Goal: Transaction & Acquisition: Purchase product/service

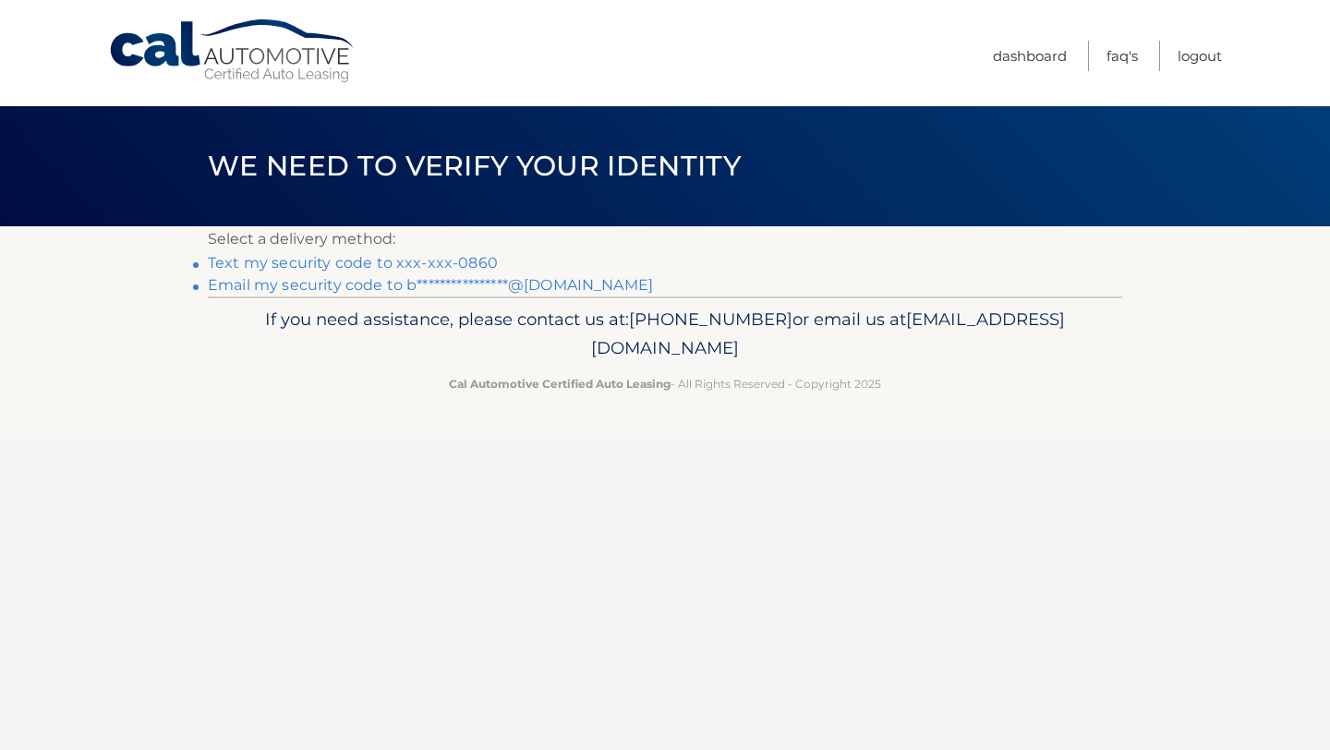
click at [435, 265] on link "Text my security code to xxx-xxx-0860" at bounding box center [353, 263] width 290 height 18
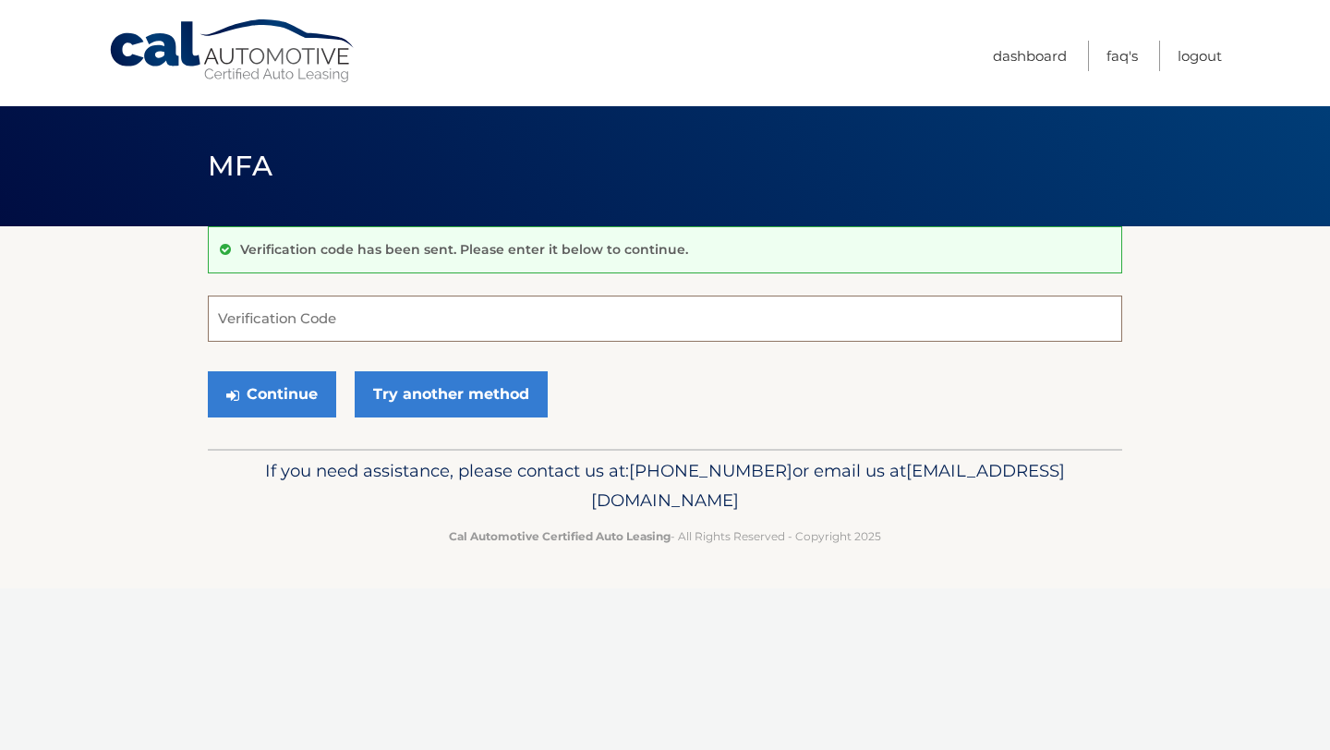
click at [346, 314] on input "Verification Code" at bounding box center [665, 319] width 914 height 46
type input "7000990"
click at [285, 405] on button "Continue" at bounding box center [272, 394] width 128 height 46
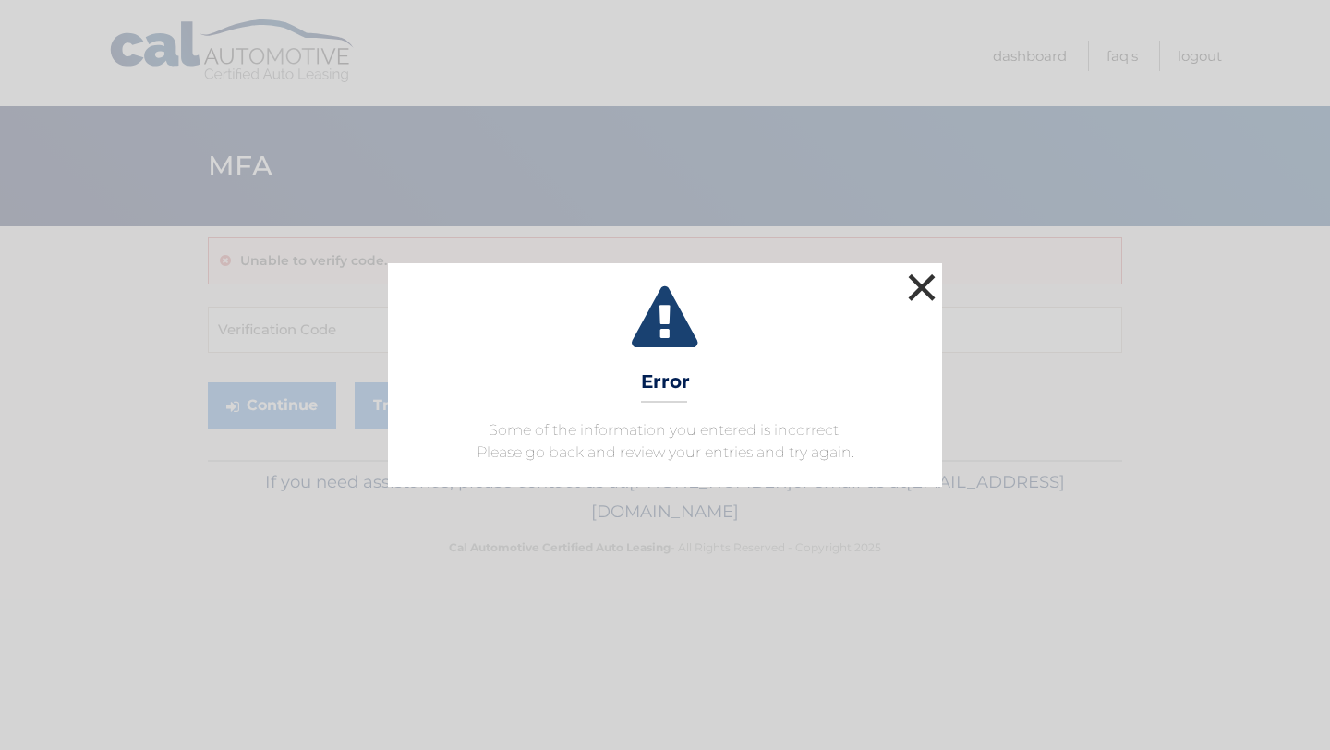
click at [925, 289] on button "×" at bounding box center [921, 287] width 37 height 37
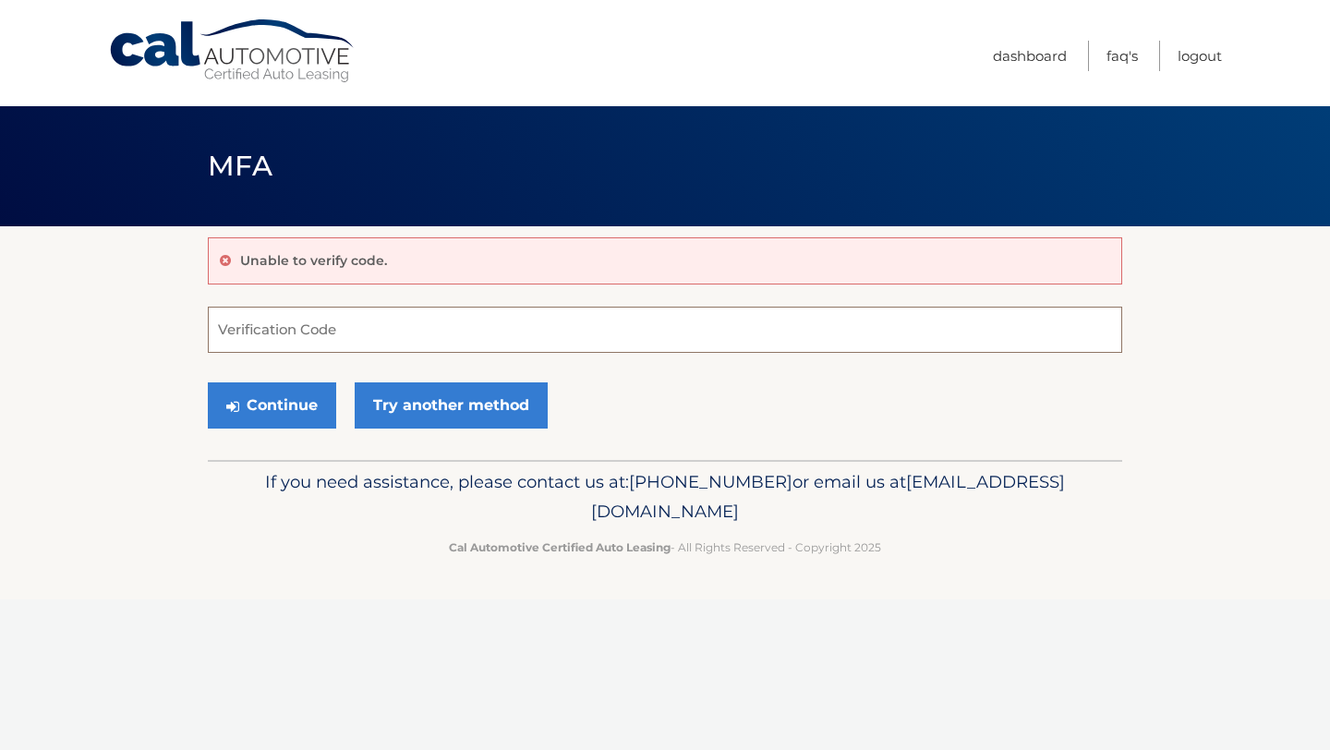
click at [443, 328] on input "Verification Code" at bounding box center [665, 330] width 914 height 46
type input "700990"
click at [208, 382] on button "Continue" at bounding box center [272, 405] width 128 height 46
click at [293, 414] on button "Continue" at bounding box center [272, 405] width 128 height 46
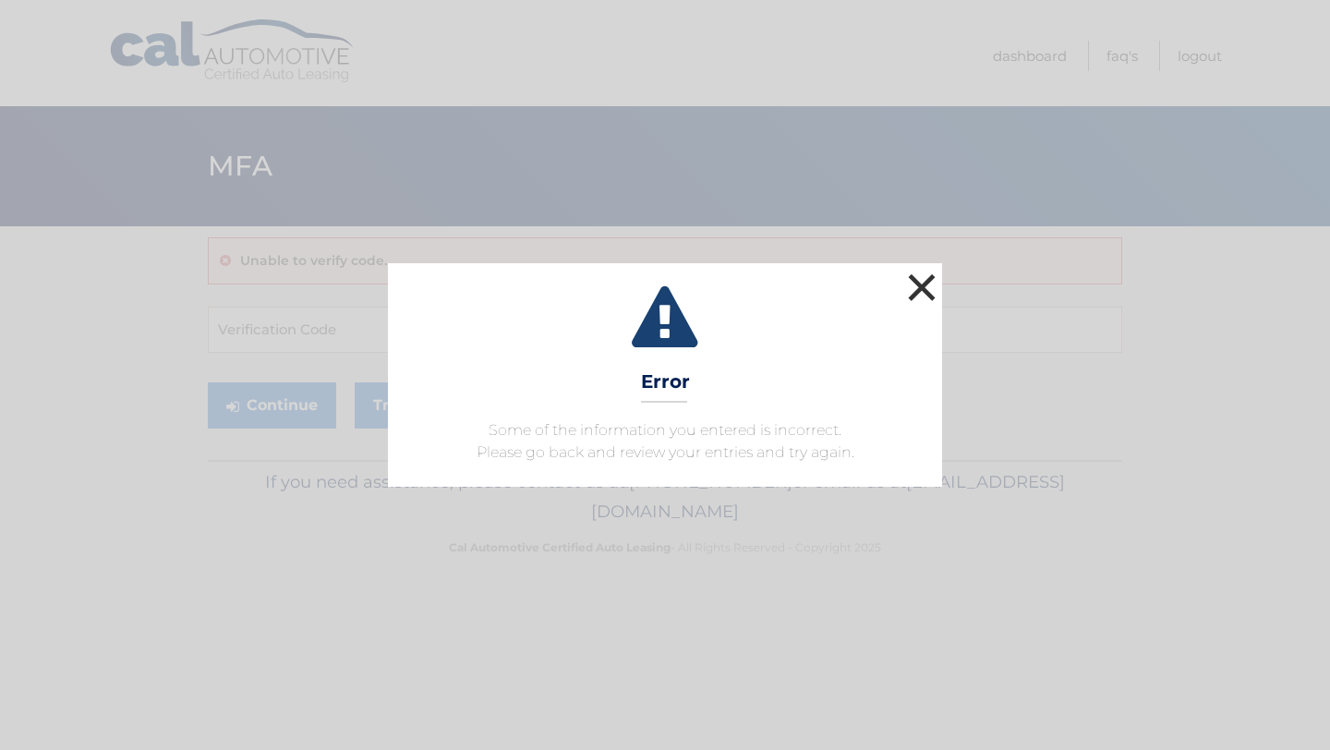
click at [923, 284] on button "×" at bounding box center [921, 287] width 37 height 37
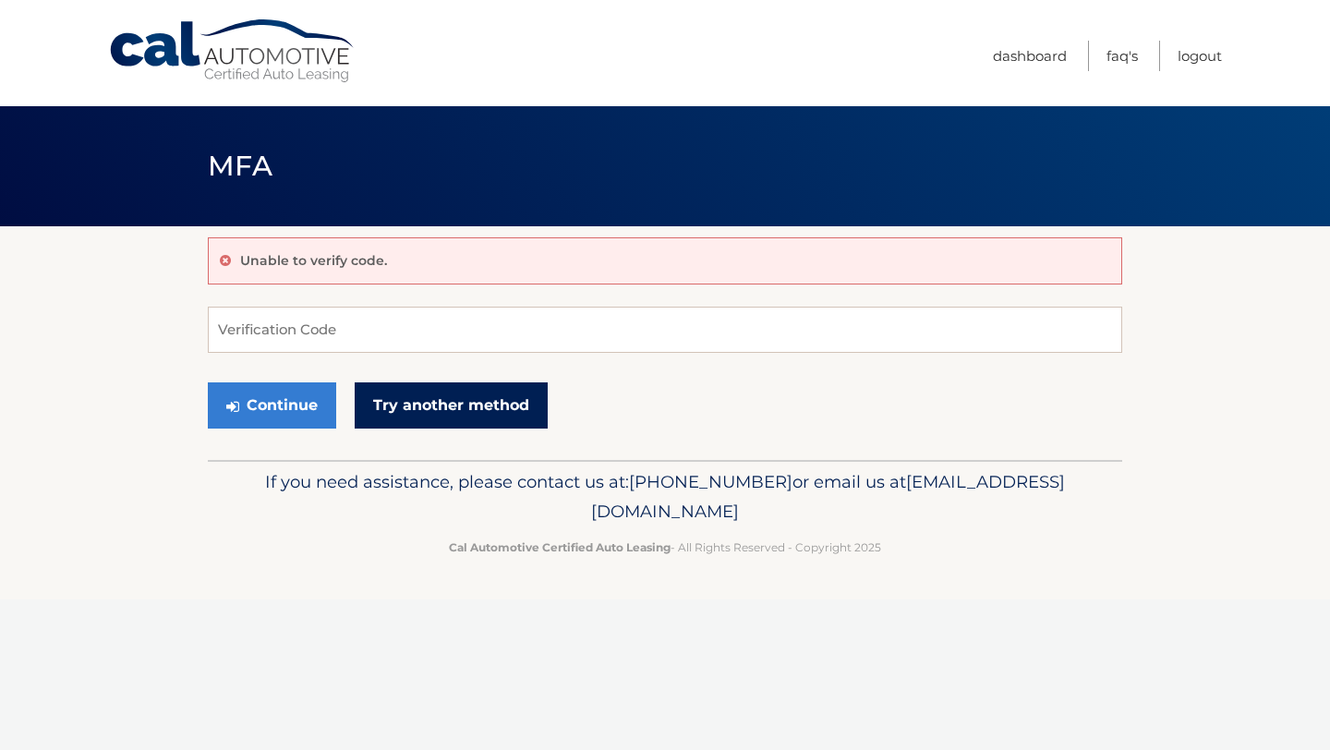
click at [432, 409] on link "Try another method" at bounding box center [451, 405] width 193 height 46
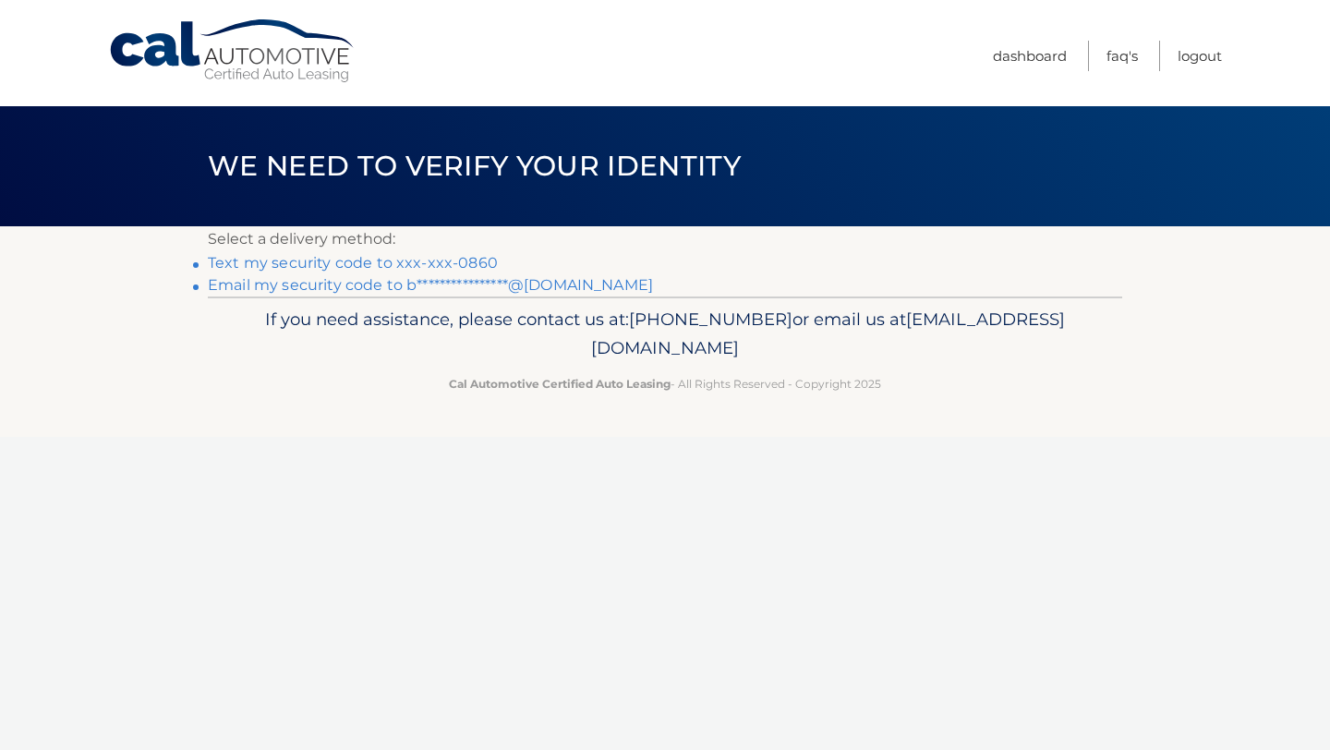
click at [349, 286] on link "**********" at bounding box center [430, 285] width 445 height 18
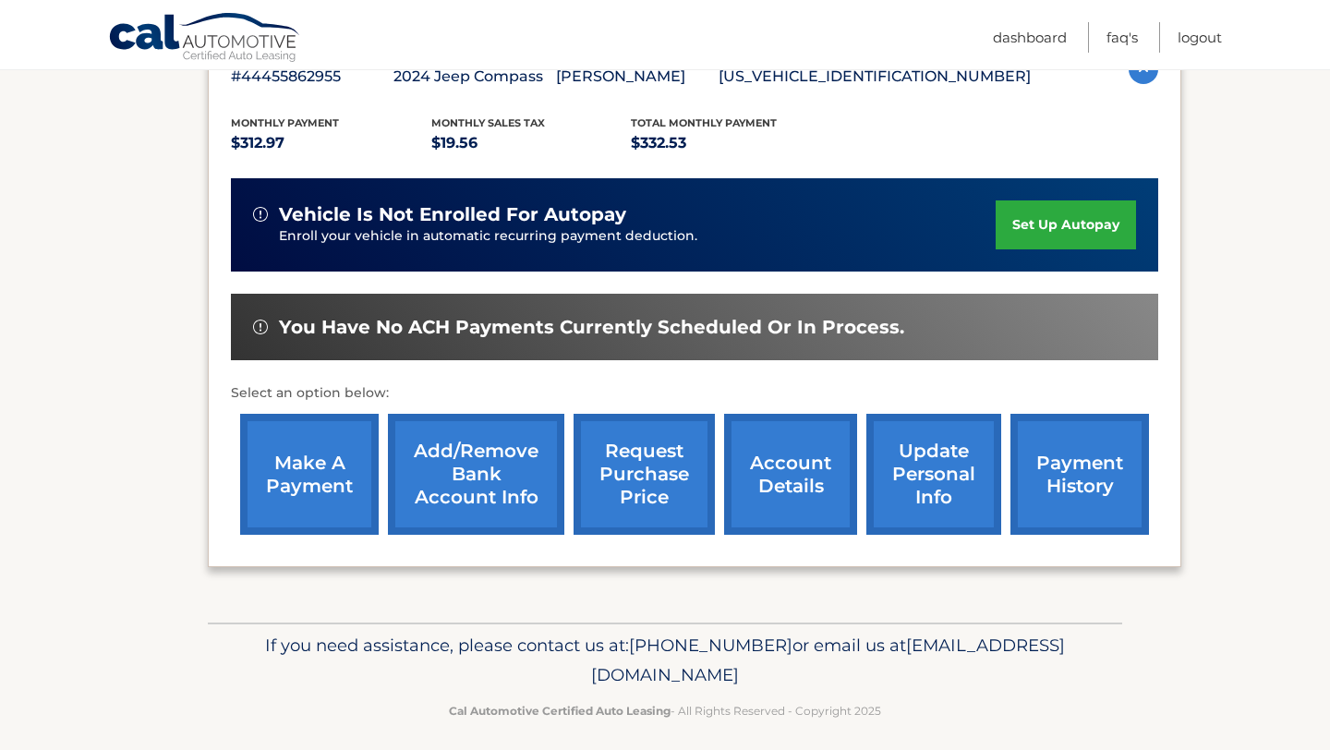
scroll to position [363, 0]
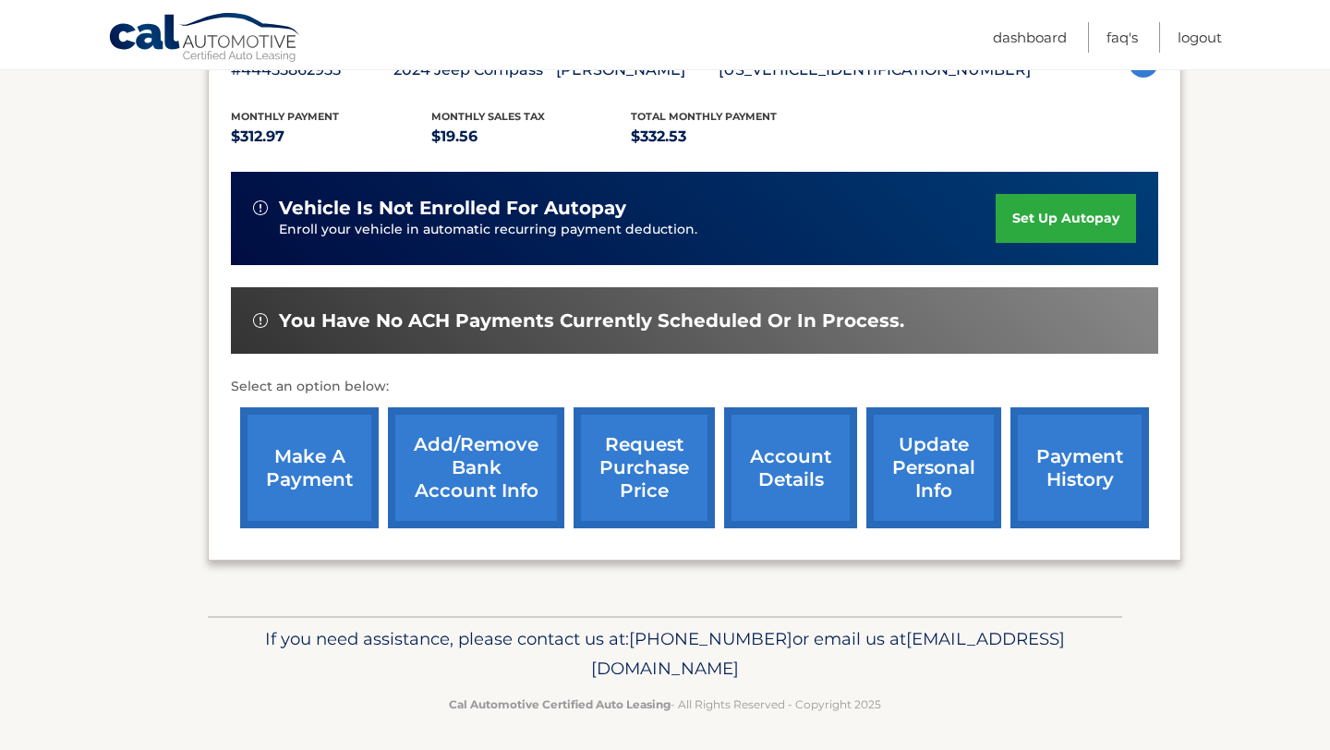
click at [312, 456] on link "make a payment" at bounding box center [309, 467] width 139 height 121
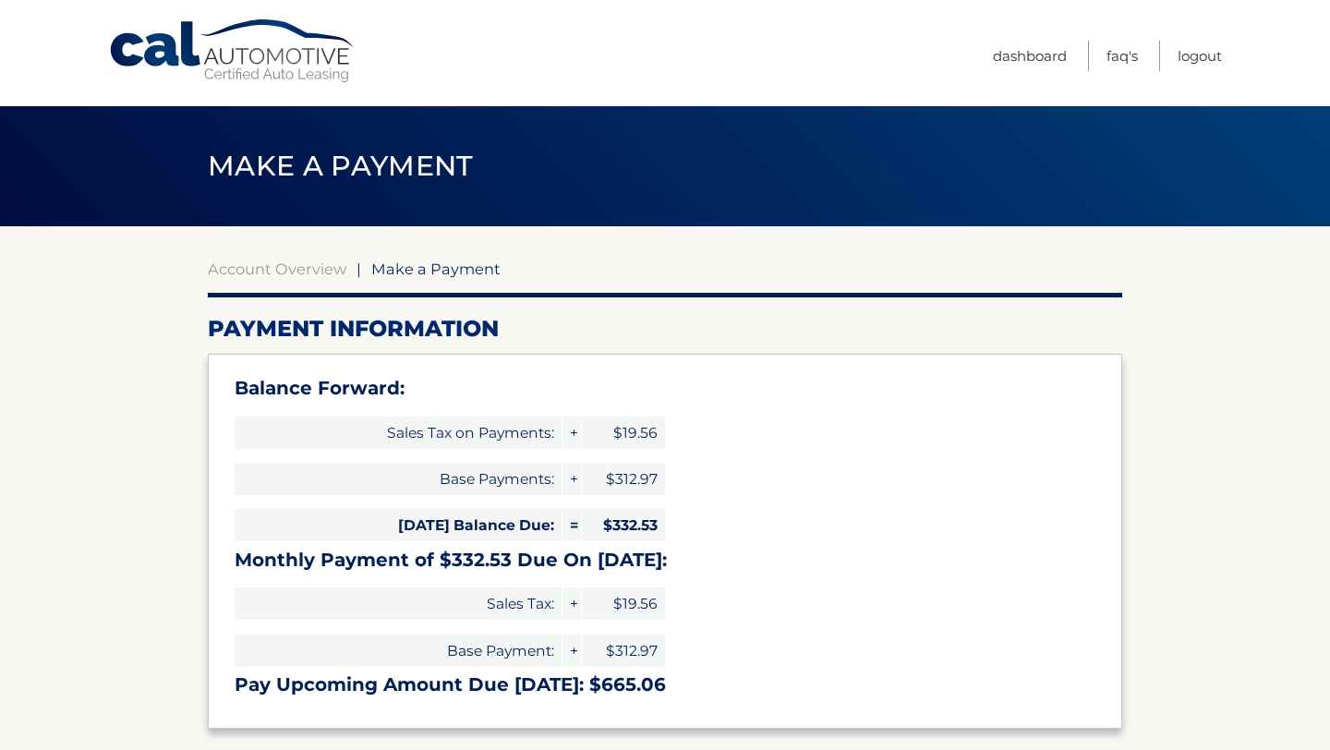
select select "MTI1NjdhN2YtNDY0ZC00NDkwLWE0ZWEtZmNlN2IxODE2YzE0"
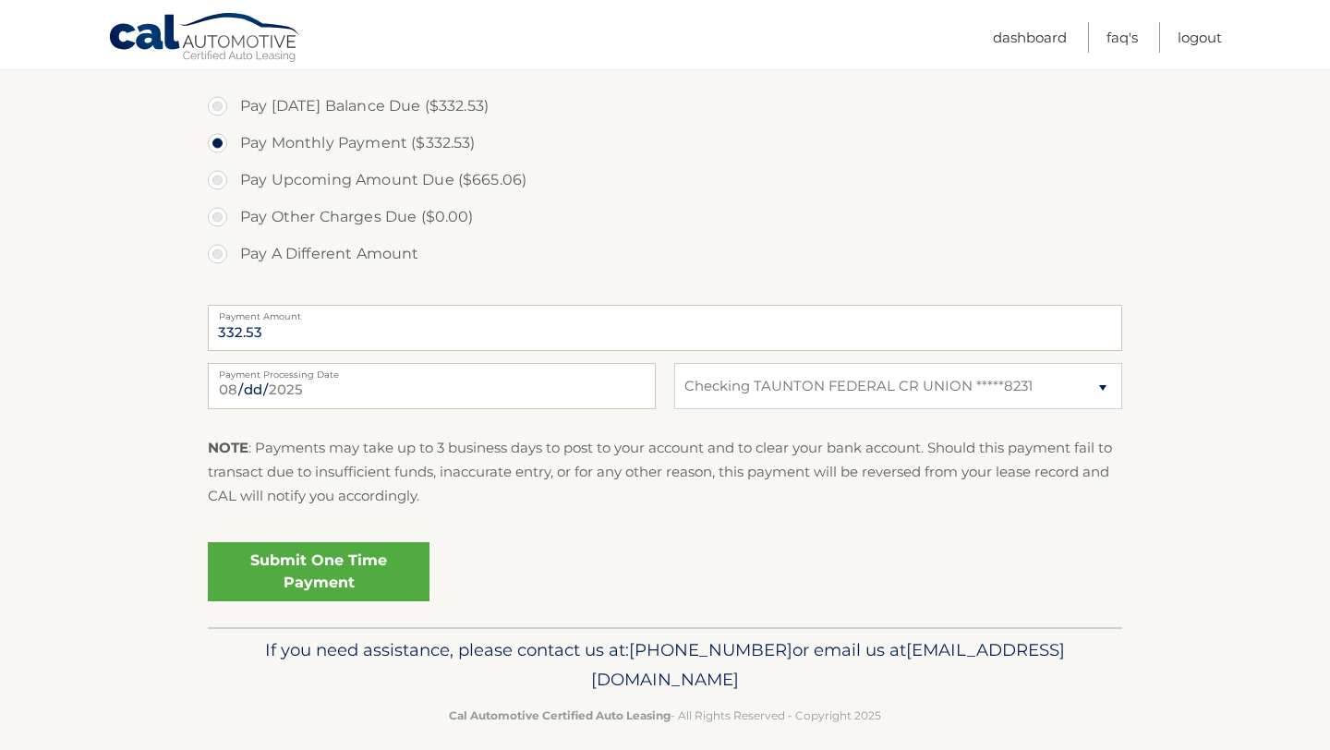
scroll to position [695, 0]
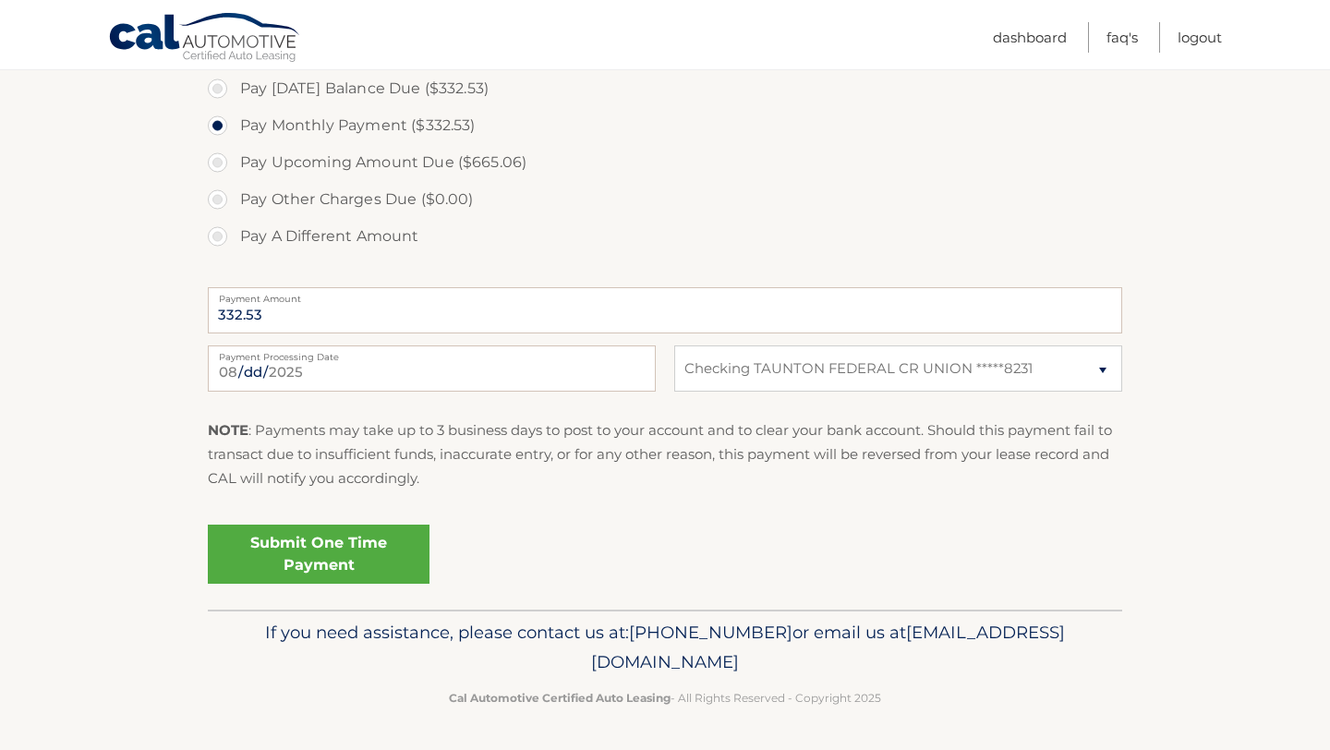
click at [319, 549] on link "Submit One Time Payment" at bounding box center [319, 554] width 222 height 59
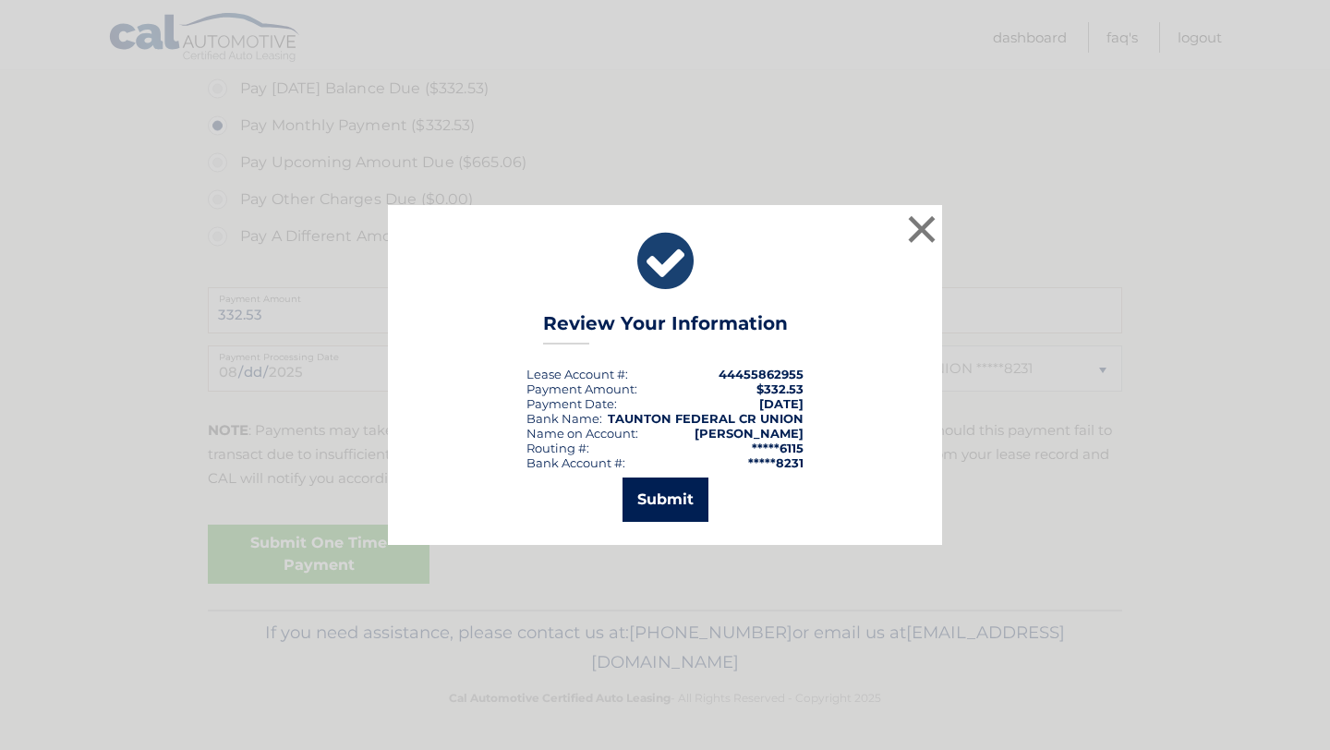
click at [654, 503] on button "Submit" at bounding box center [666, 500] width 86 height 44
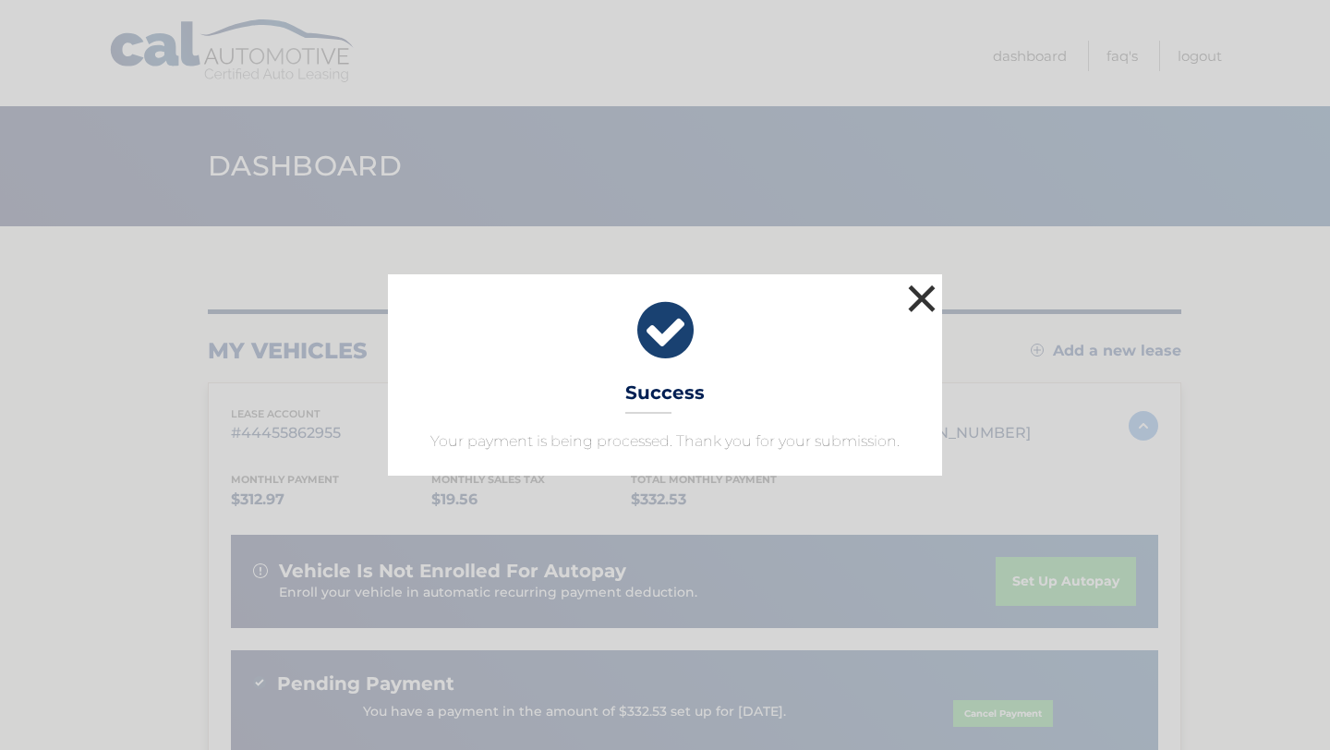
click at [919, 298] on button "×" at bounding box center [921, 298] width 37 height 37
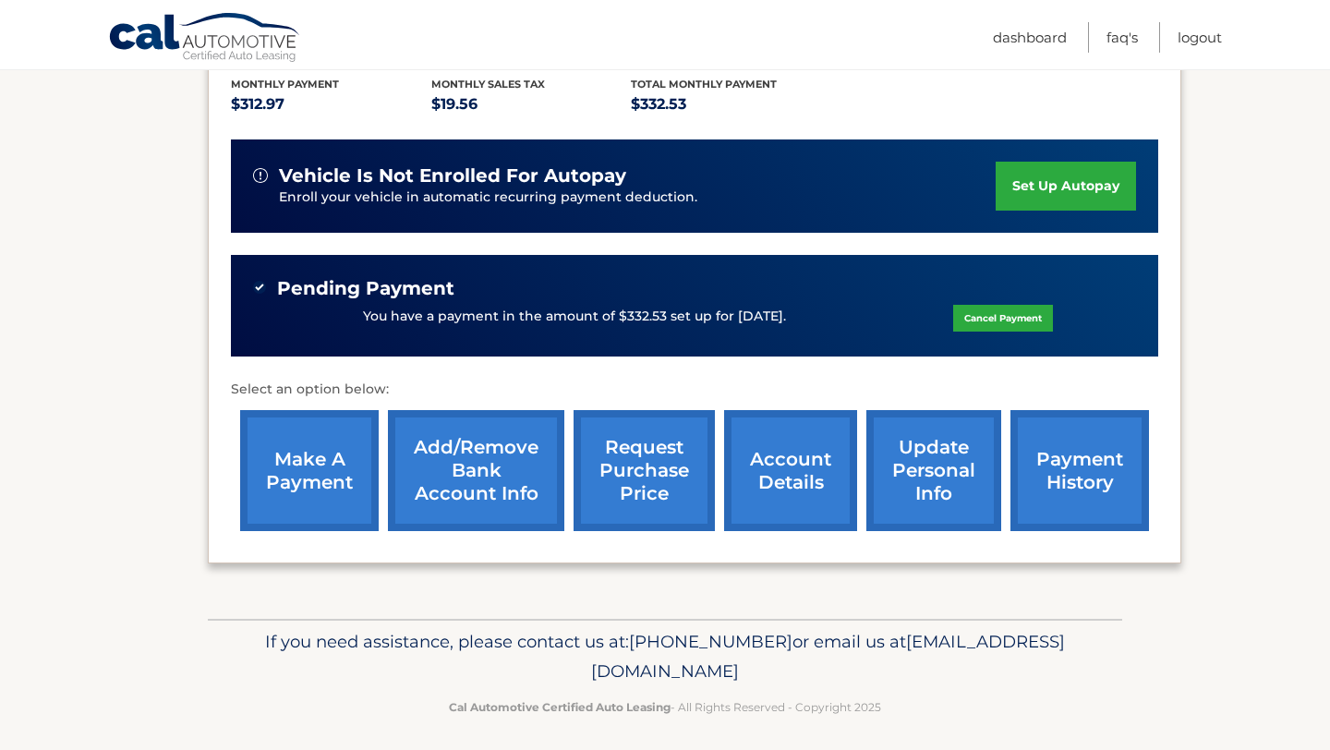
scroll to position [404, 0]
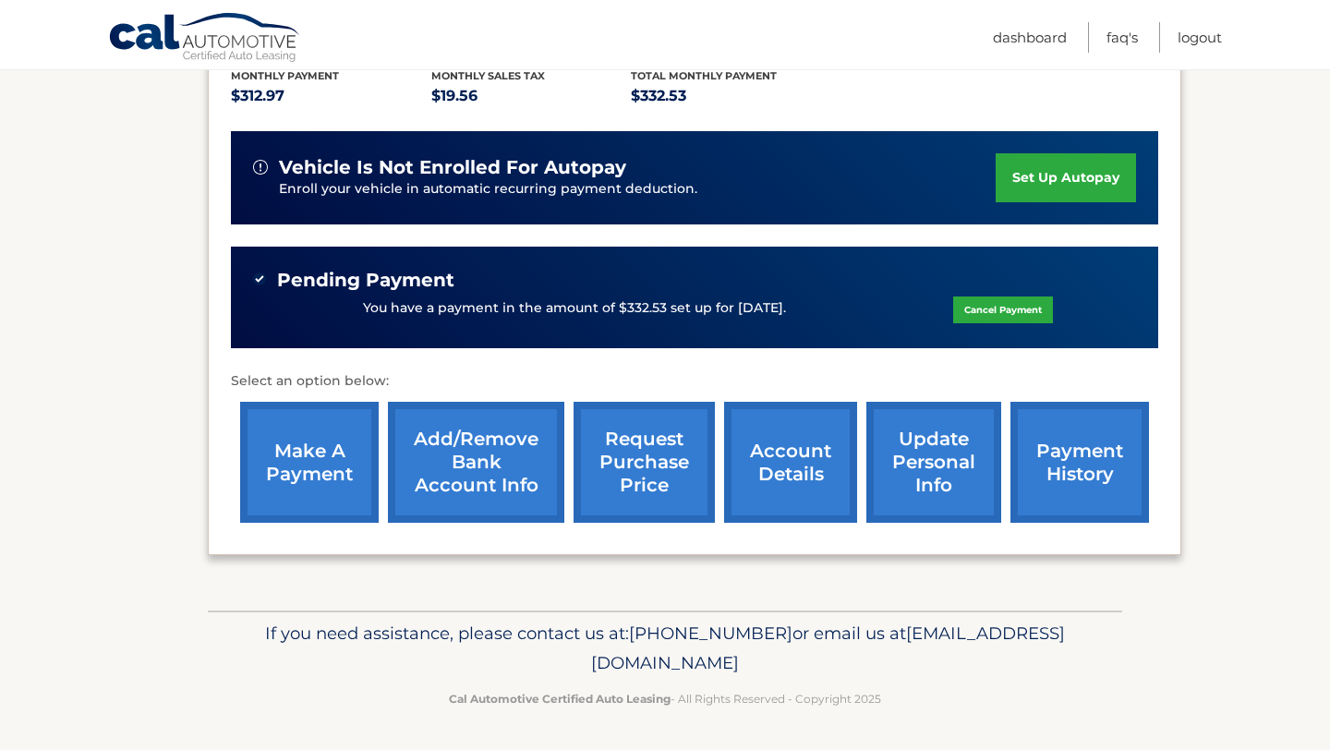
click at [307, 481] on link "make a payment" at bounding box center [309, 462] width 139 height 121
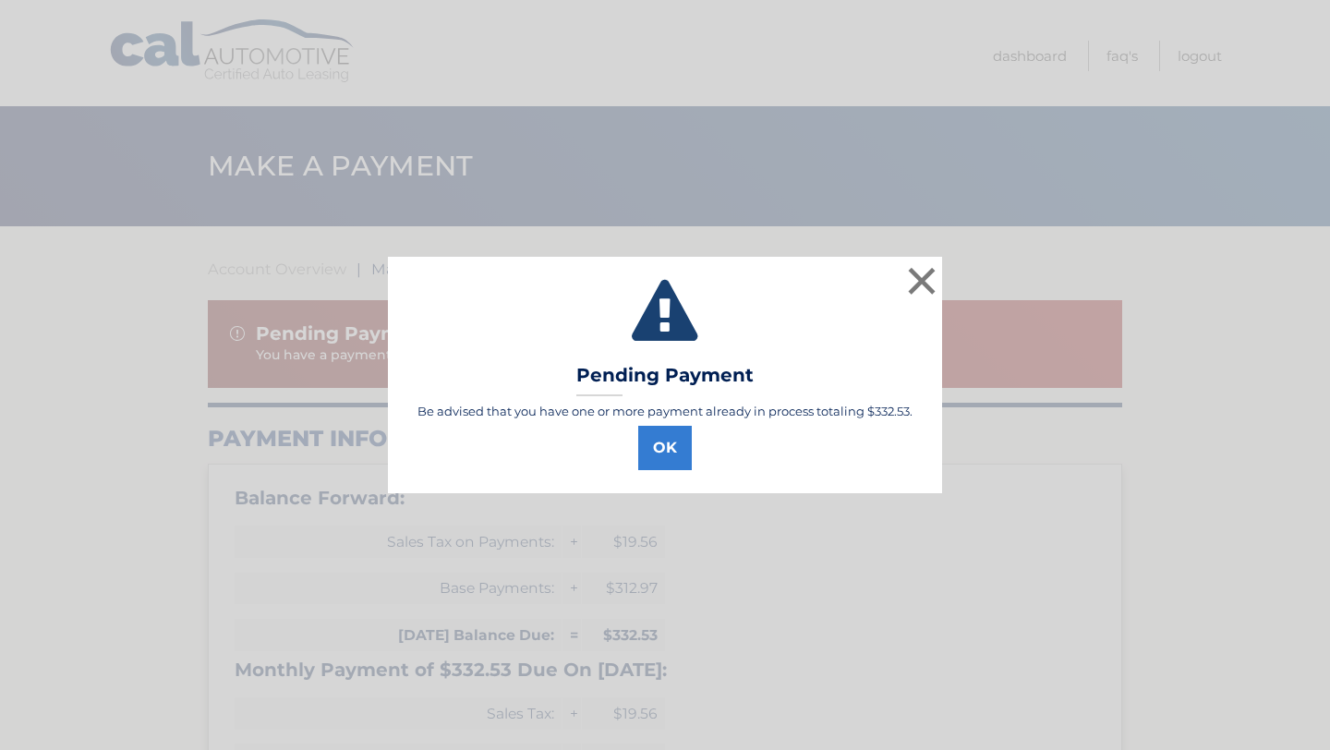
select select "MTI1NjdhN2YtNDY0ZC00NDkwLWE0ZWEtZmNlN2IxODE2YzE0"
click at [676, 441] on button "OK" at bounding box center [665, 448] width 54 height 44
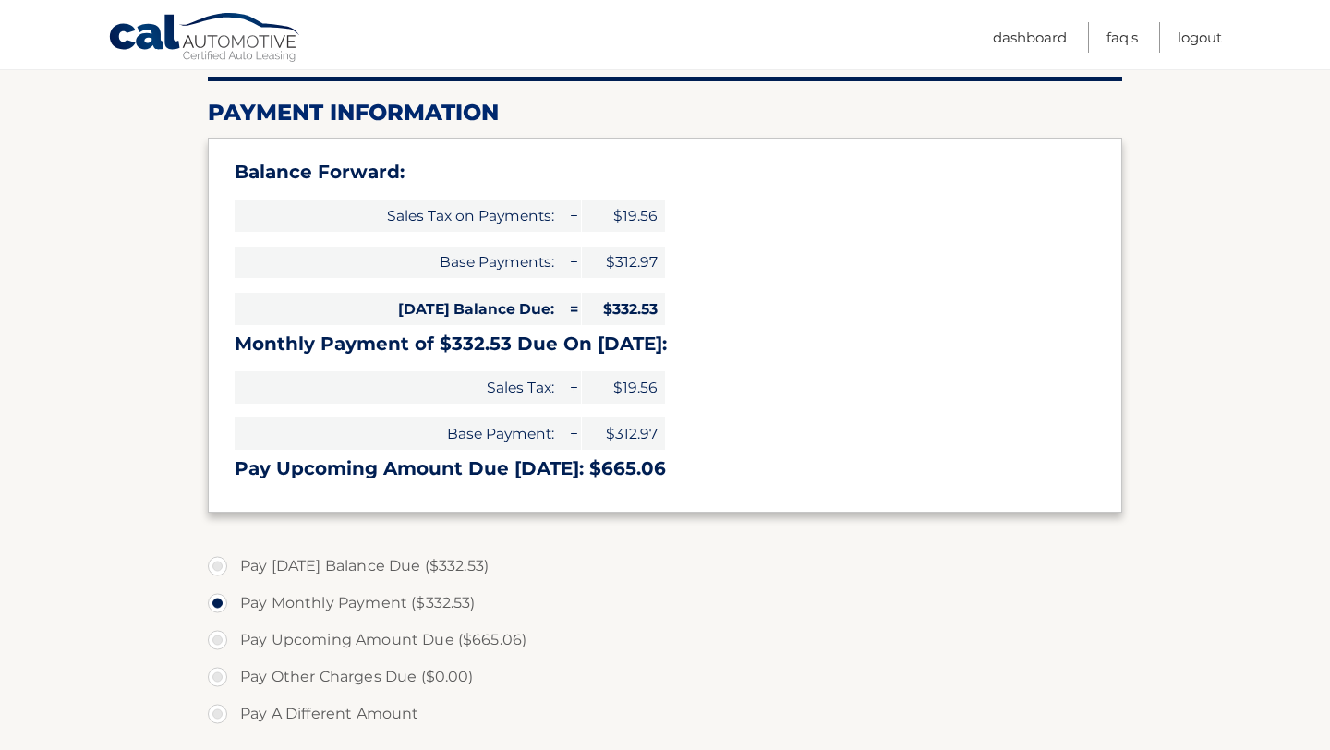
scroll to position [328, 0]
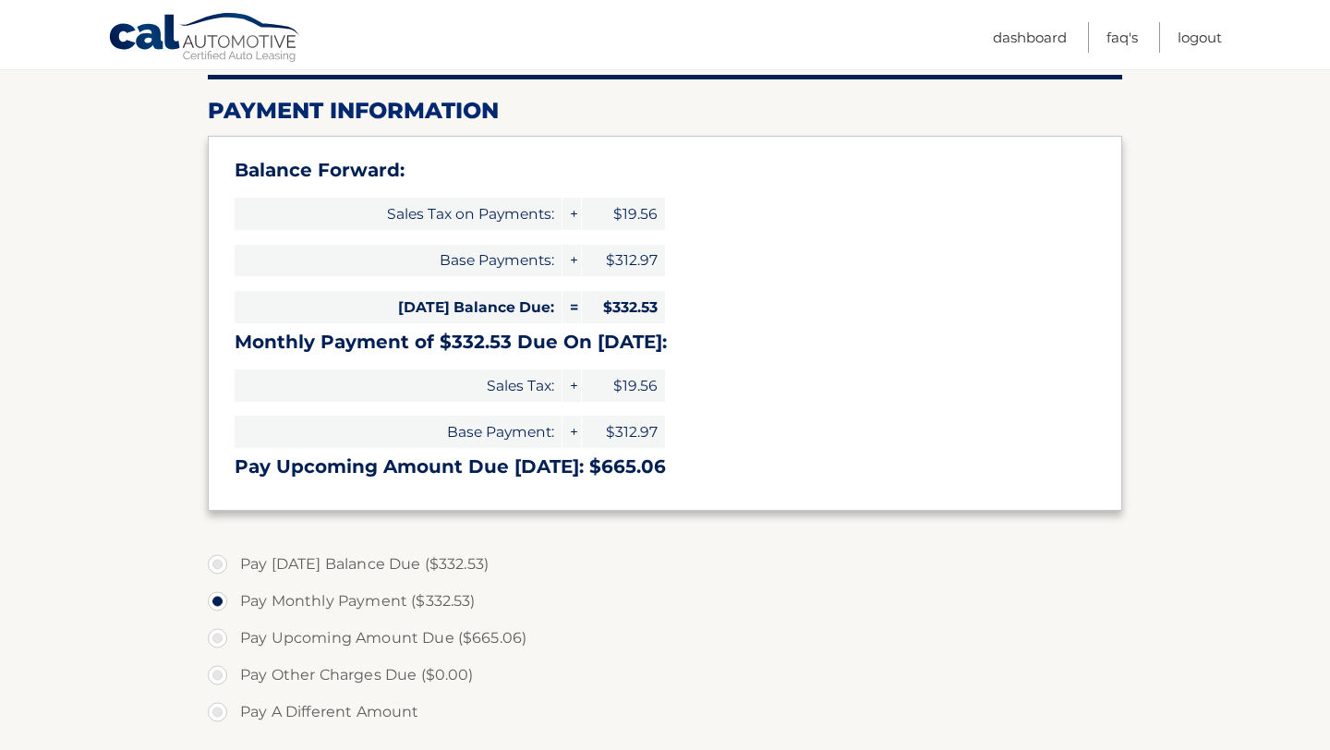
click at [627, 478] on div "Balance Forward: Sales Tax on Payments: + $19.56 Base Payments: + $312.97 [DATE…" at bounding box center [665, 323] width 914 height 375
click at [627, 475] on h3 "Pay Upcoming Amount Due [DATE]: $665.06" at bounding box center [665, 466] width 861 height 23
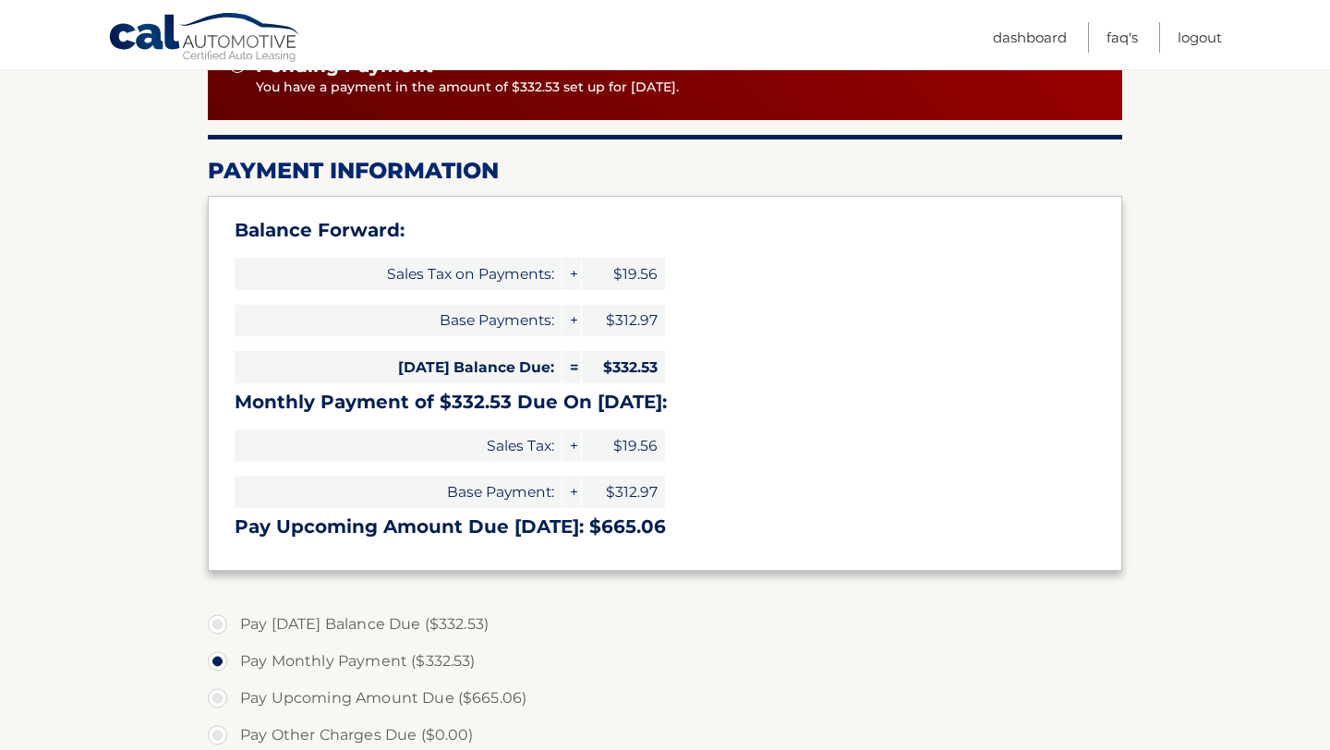
scroll to position [0, 0]
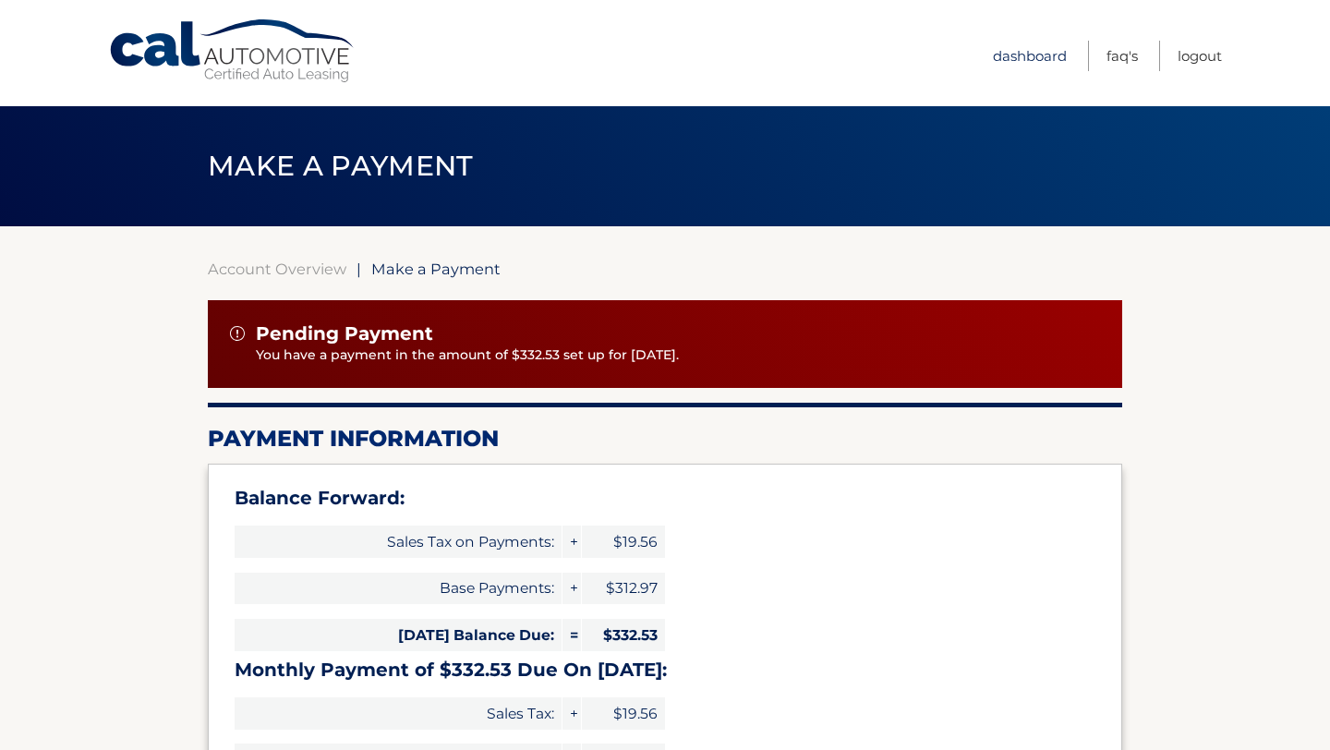
click at [1010, 49] on link "Dashboard" at bounding box center [1030, 56] width 74 height 30
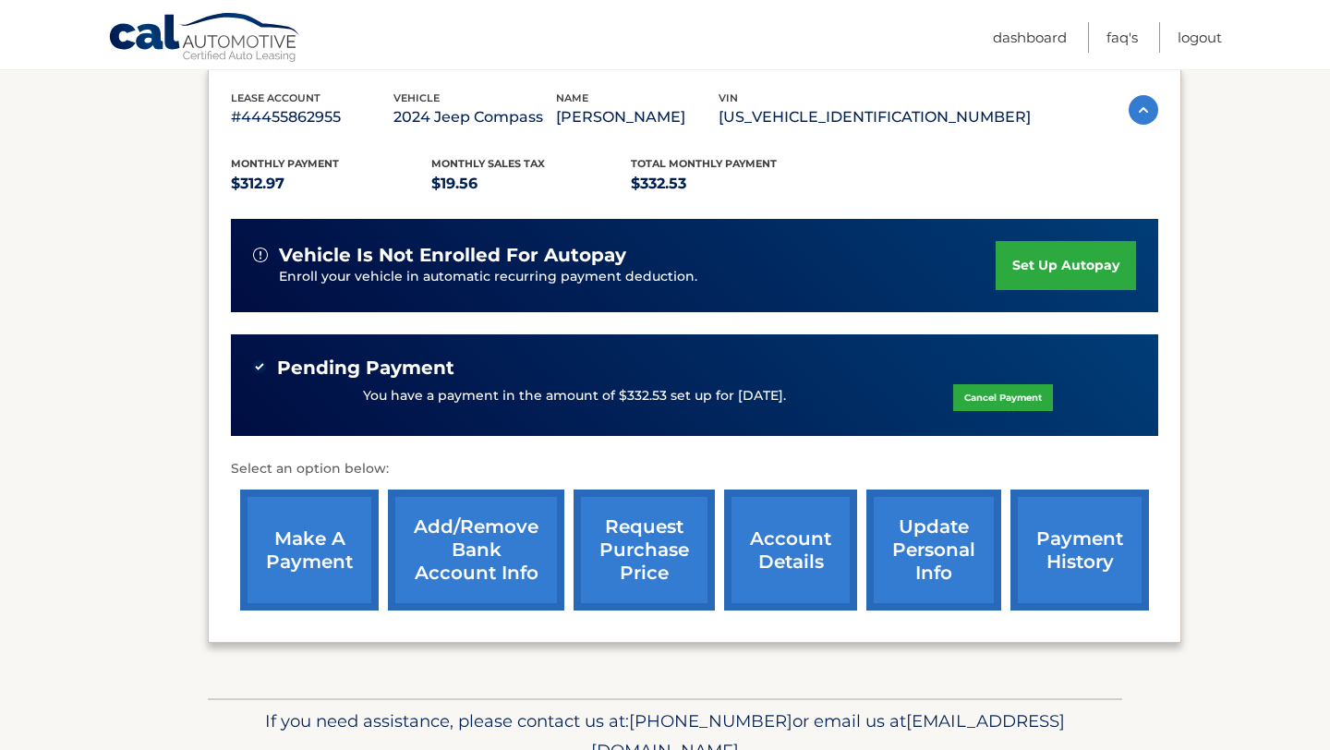
scroll to position [321, 0]
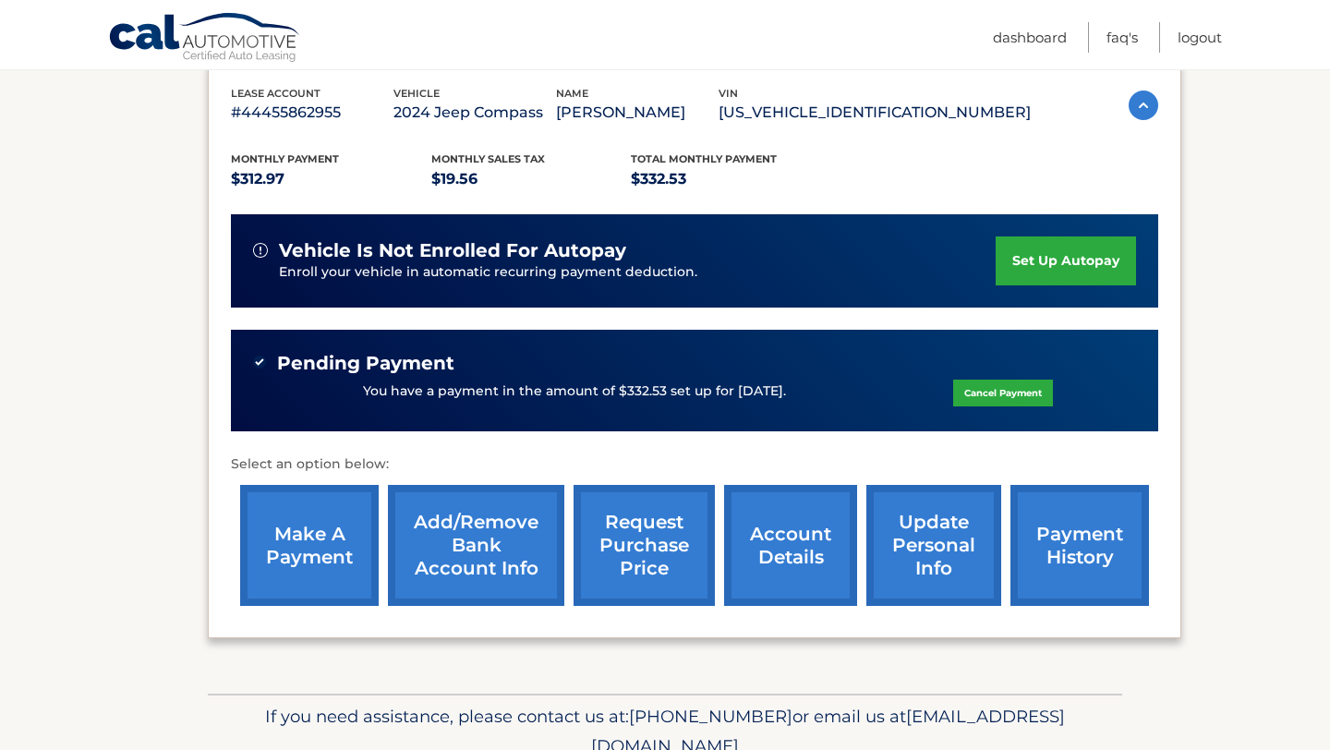
click at [786, 533] on link "account details" at bounding box center [790, 545] width 133 height 121
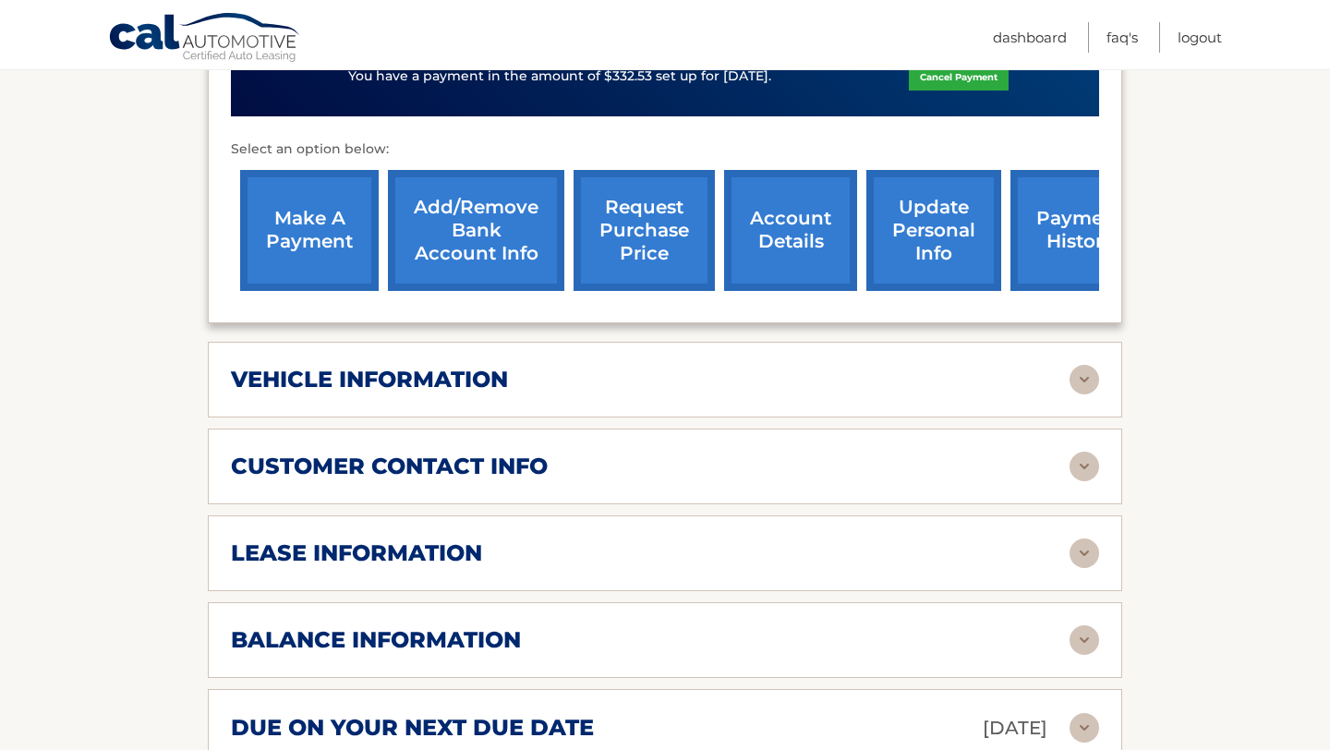
scroll to position [695, 0]
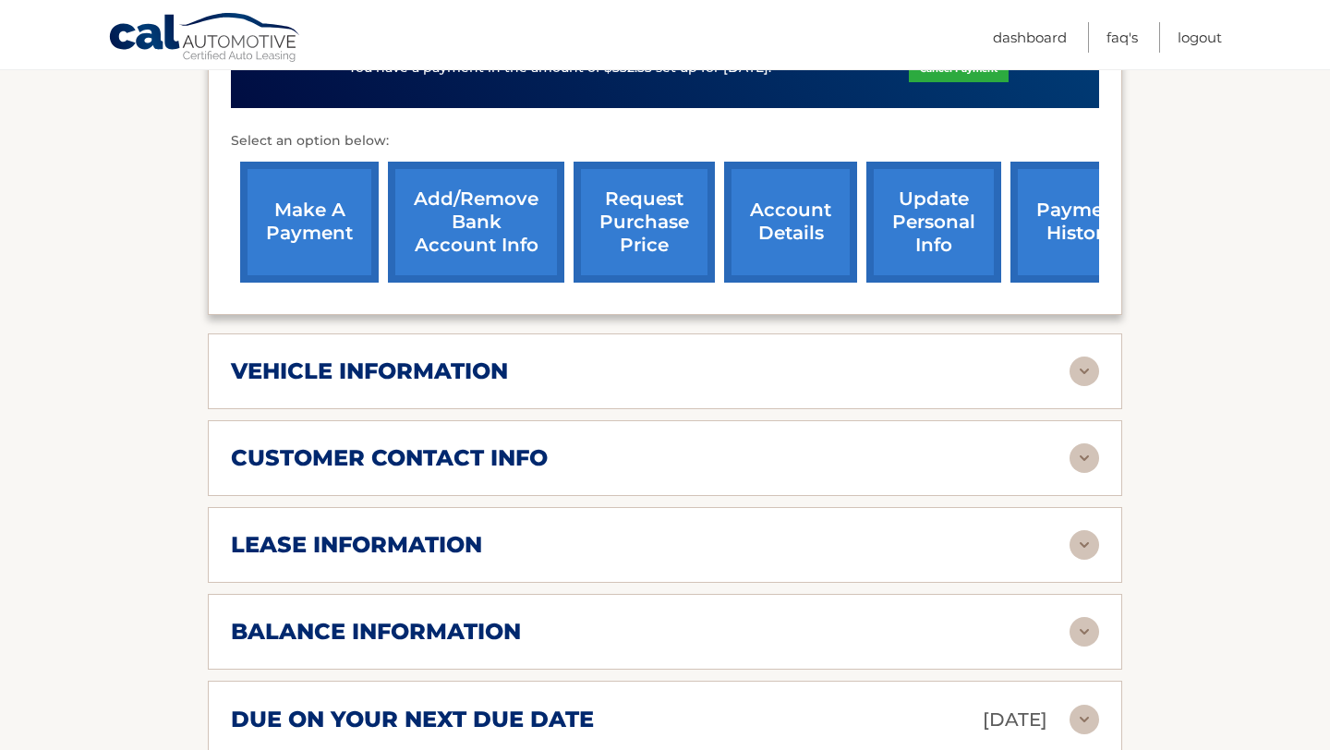
click at [547, 444] on div "customer contact info" at bounding box center [650, 458] width 839 height 28
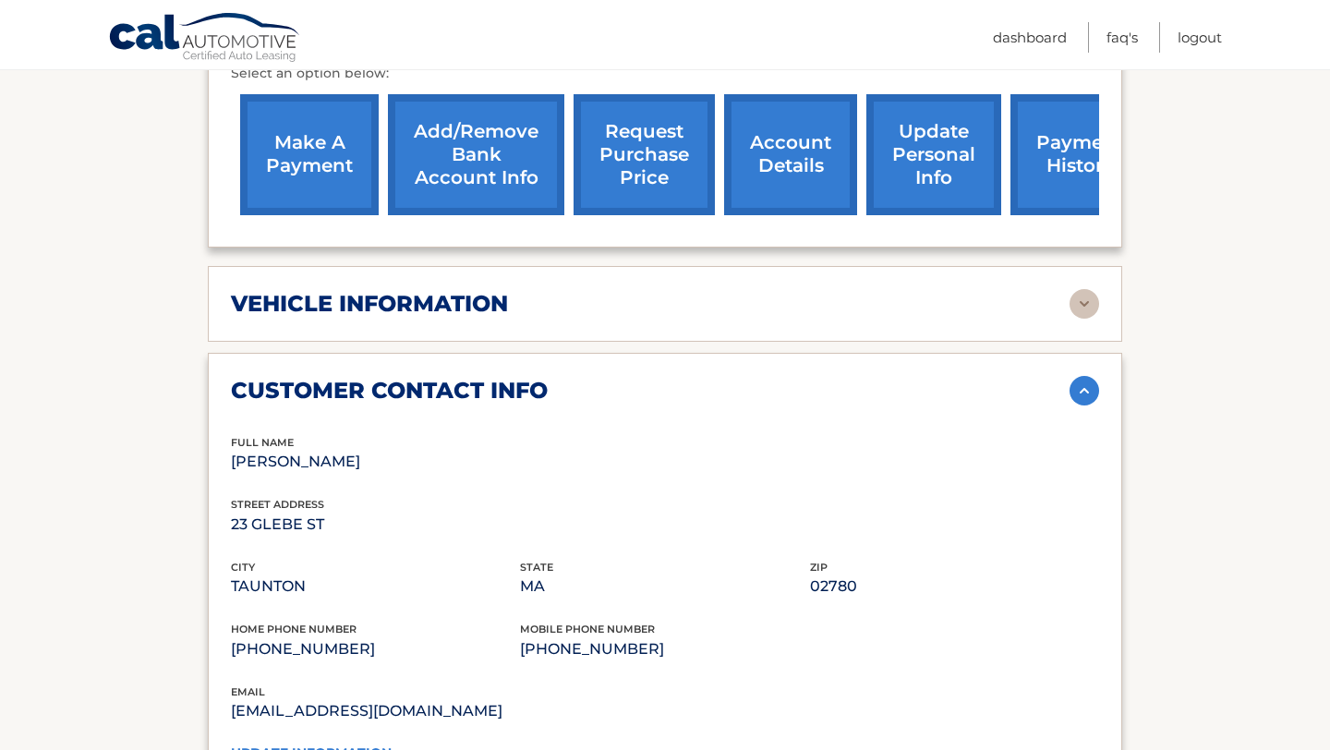
scroll to position [765, 0]
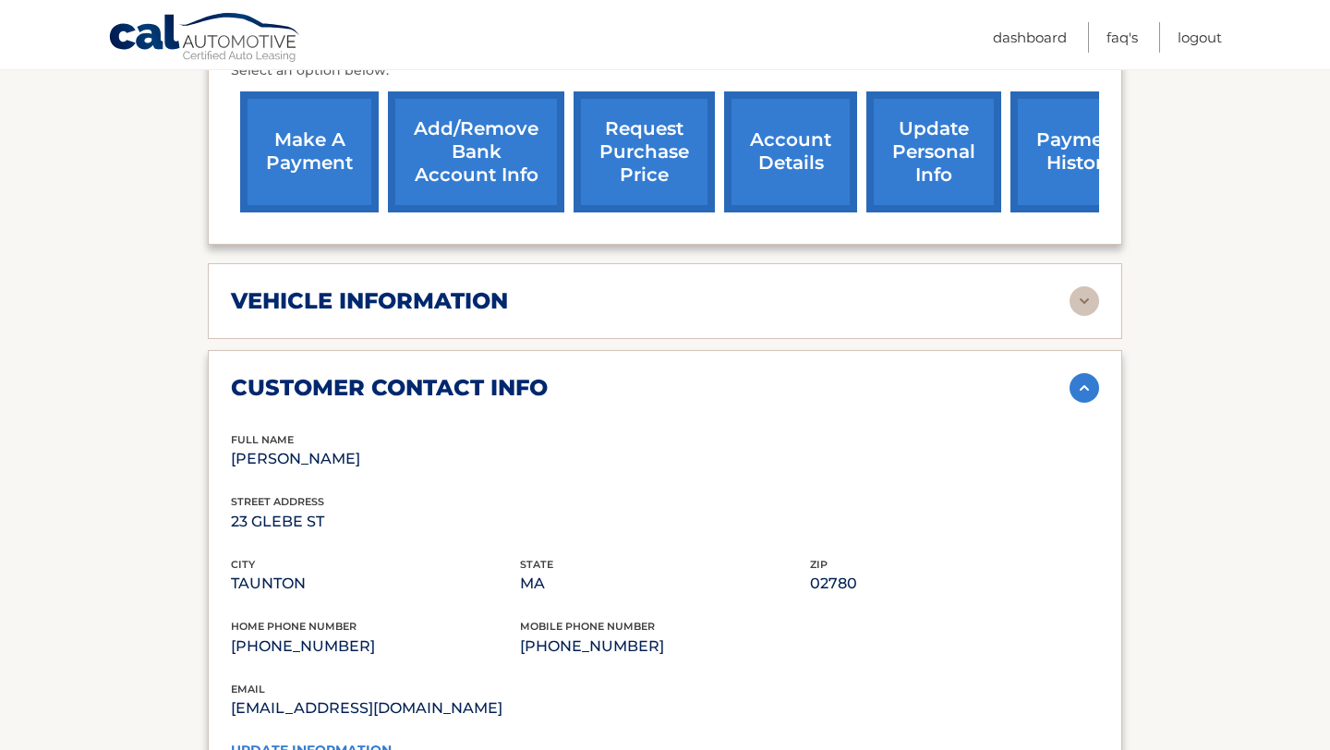
click at [507, 287] on h2 "vehicle information" at bounding box center [369, 301] width 277 height 28
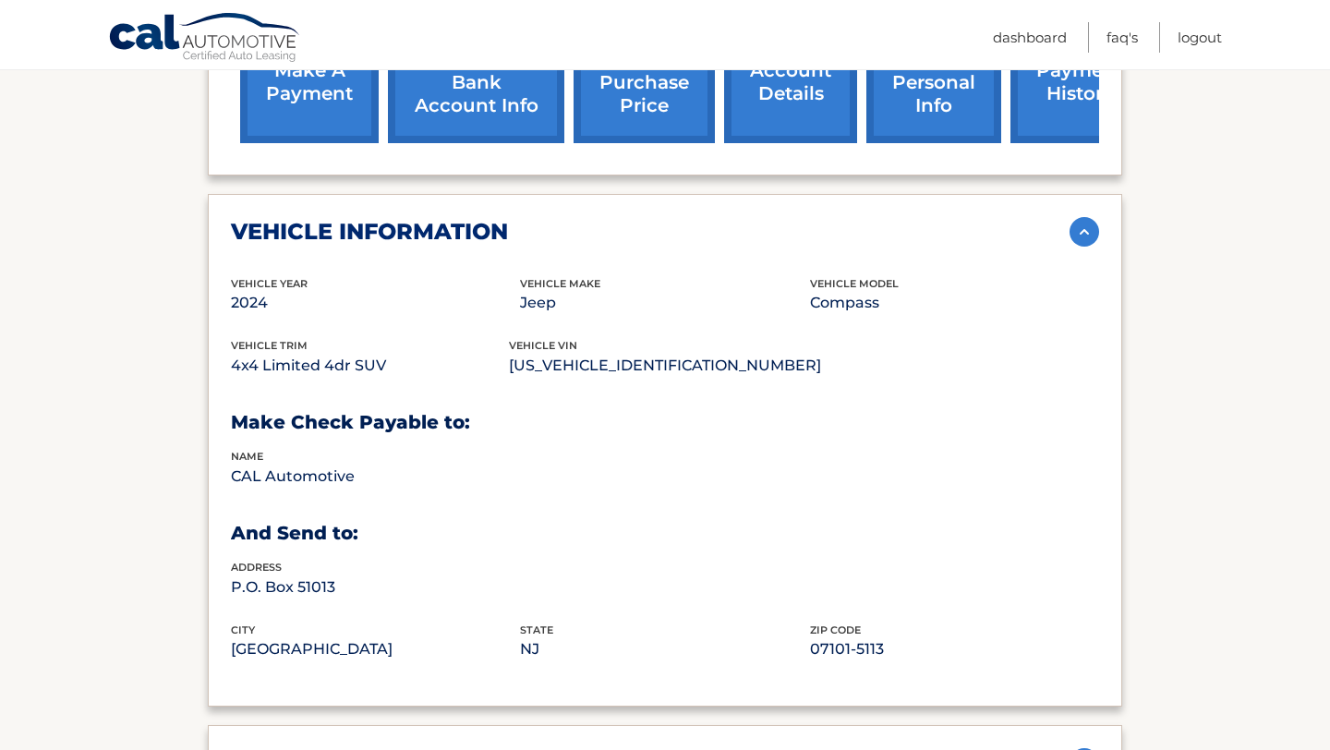
scroll to position [830, 0]
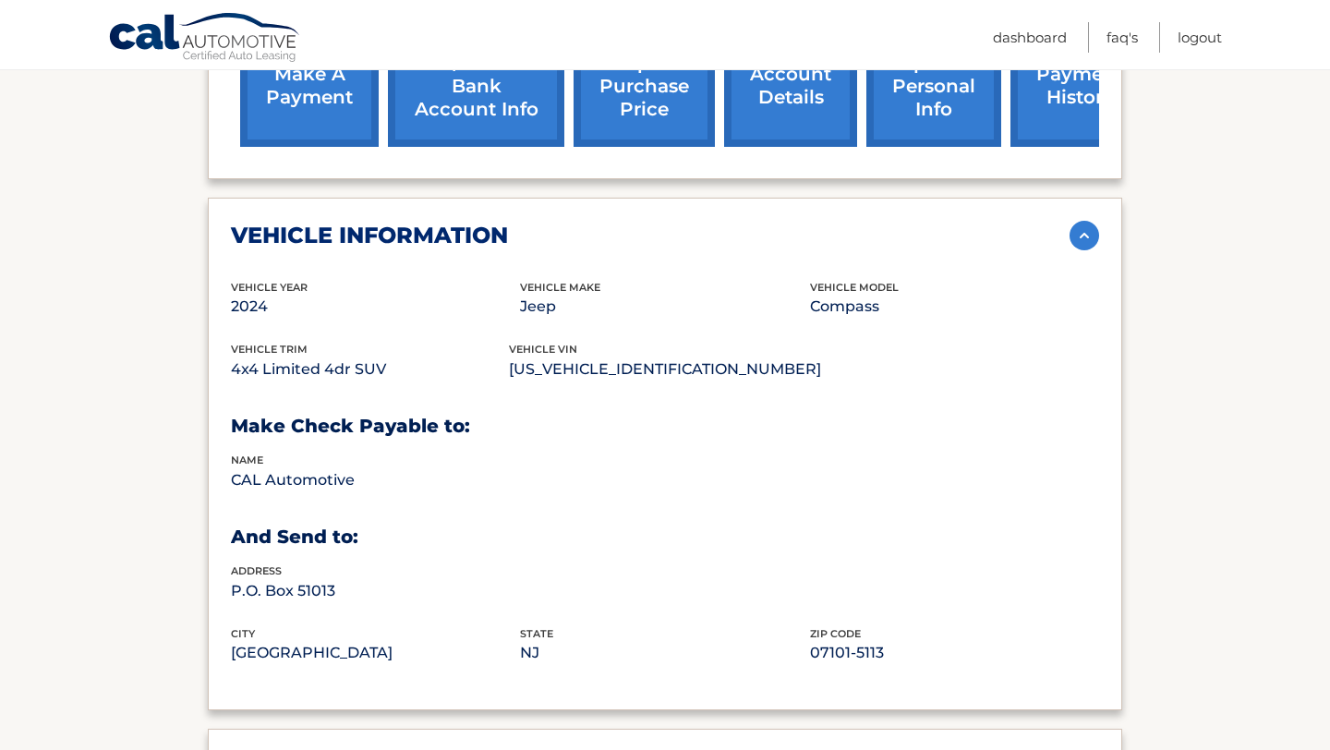
click at [476, 222] on h2 "vehicle information" at bounding box center [369, 236] width 277 height 28
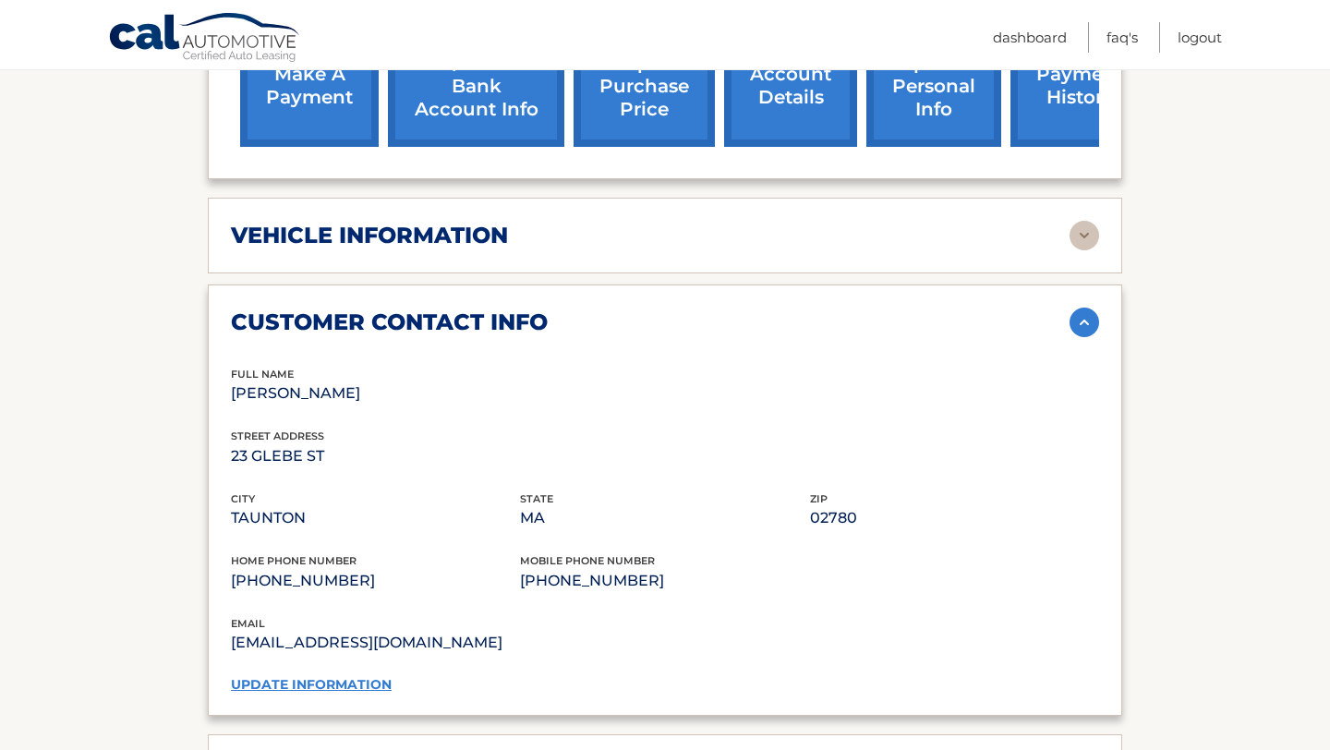
click at [463, 285] on div "customer contact info full name BROOKE GONSALVES street address 23 GLEBE ST cit…" at bounding box center [665, 501] width 914 height 432
click at [463, 309] on h2 "customer contact info" at bounding box center [389, 323] width 317 height 28
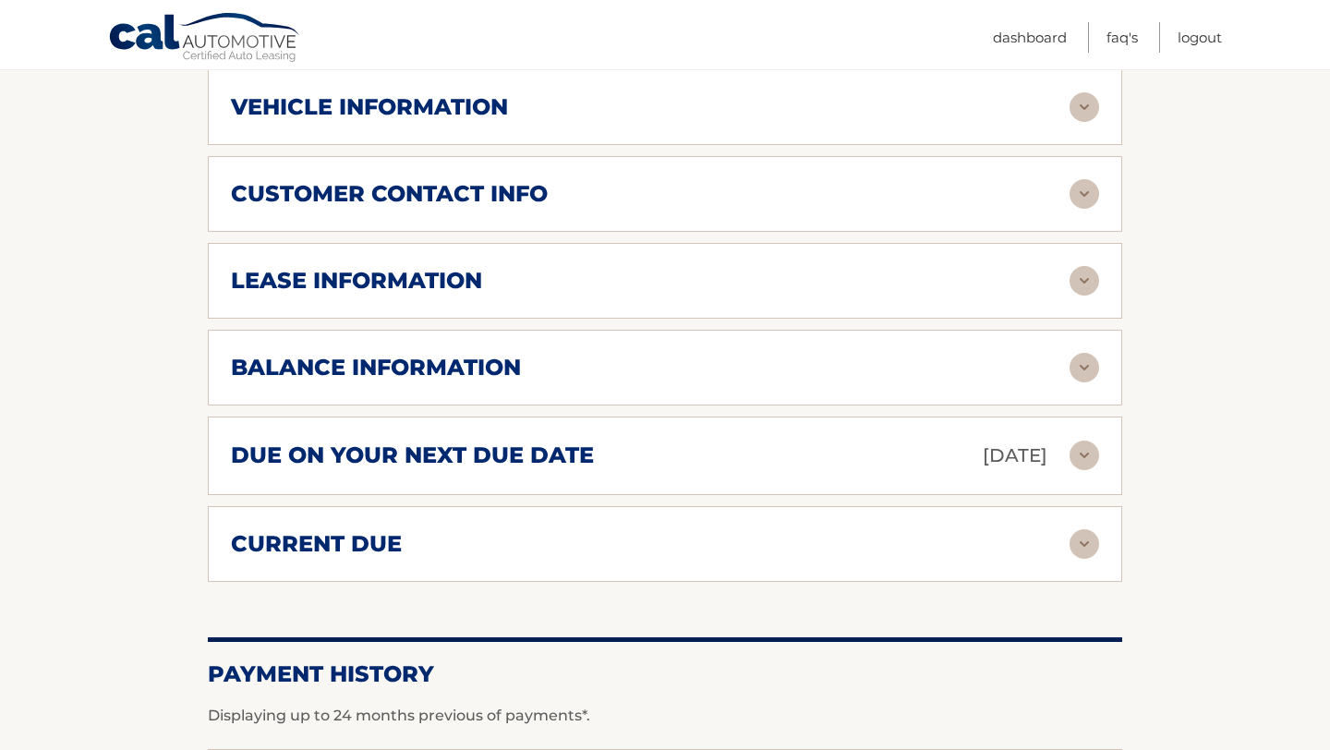
scroll to position [963, 0]
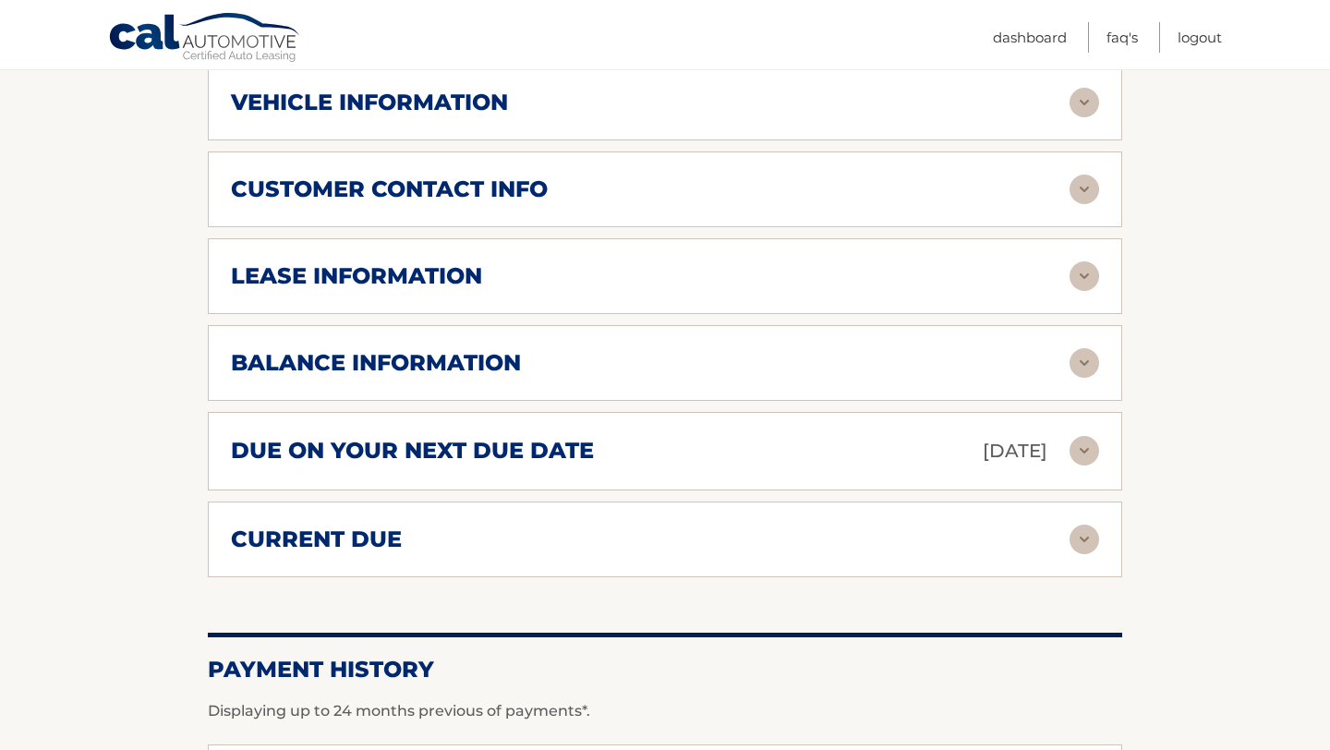
click at [440, 262] on h2 "lease information" at bounding box center [356, 276] width 251 height 28
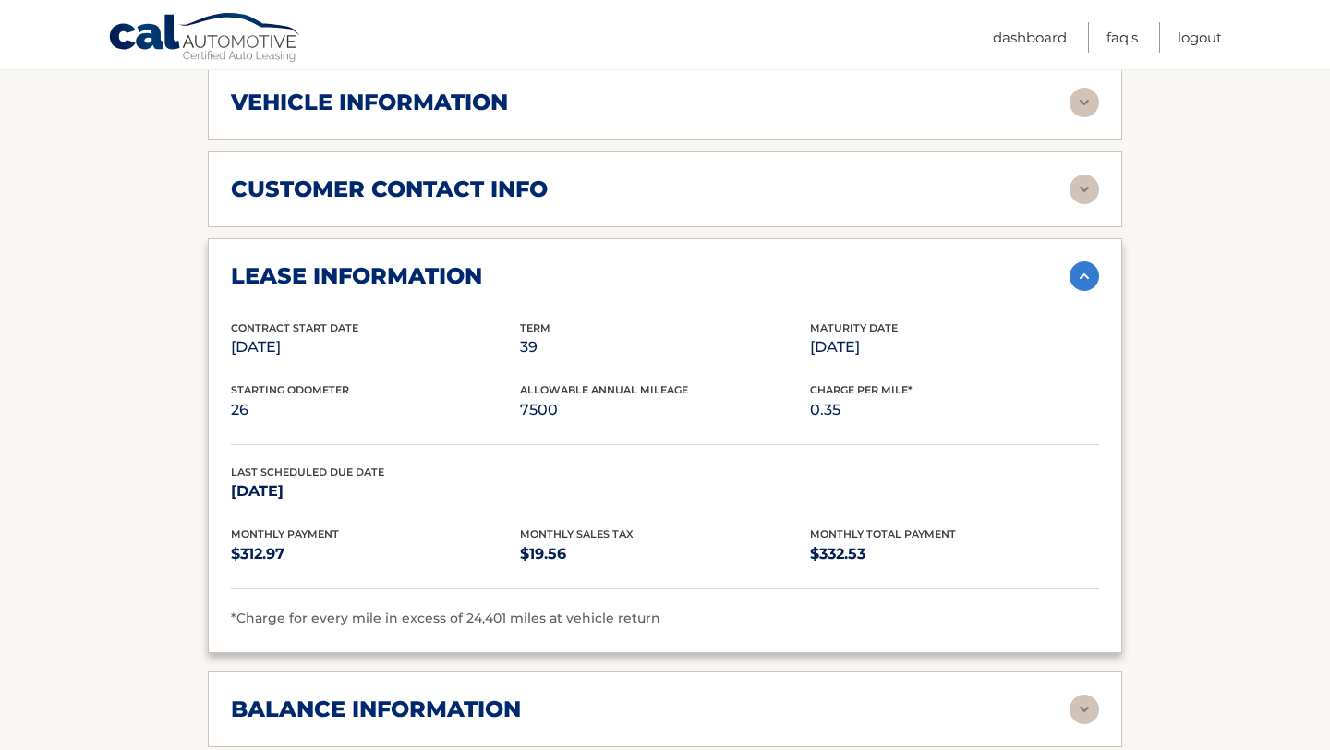
click at [440, 262] on h2 "lease information" at bounding box center [356, 276] width 251 height 28
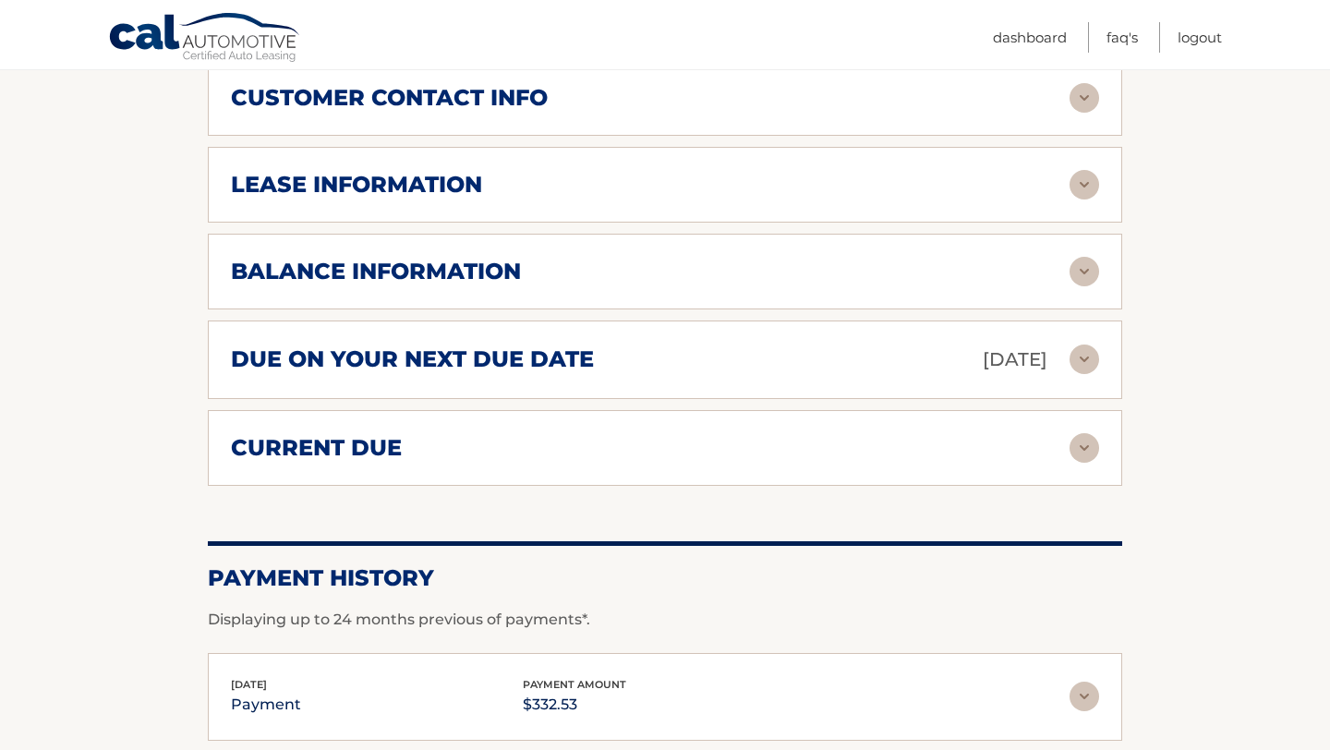
scroll to position [1061, 0]
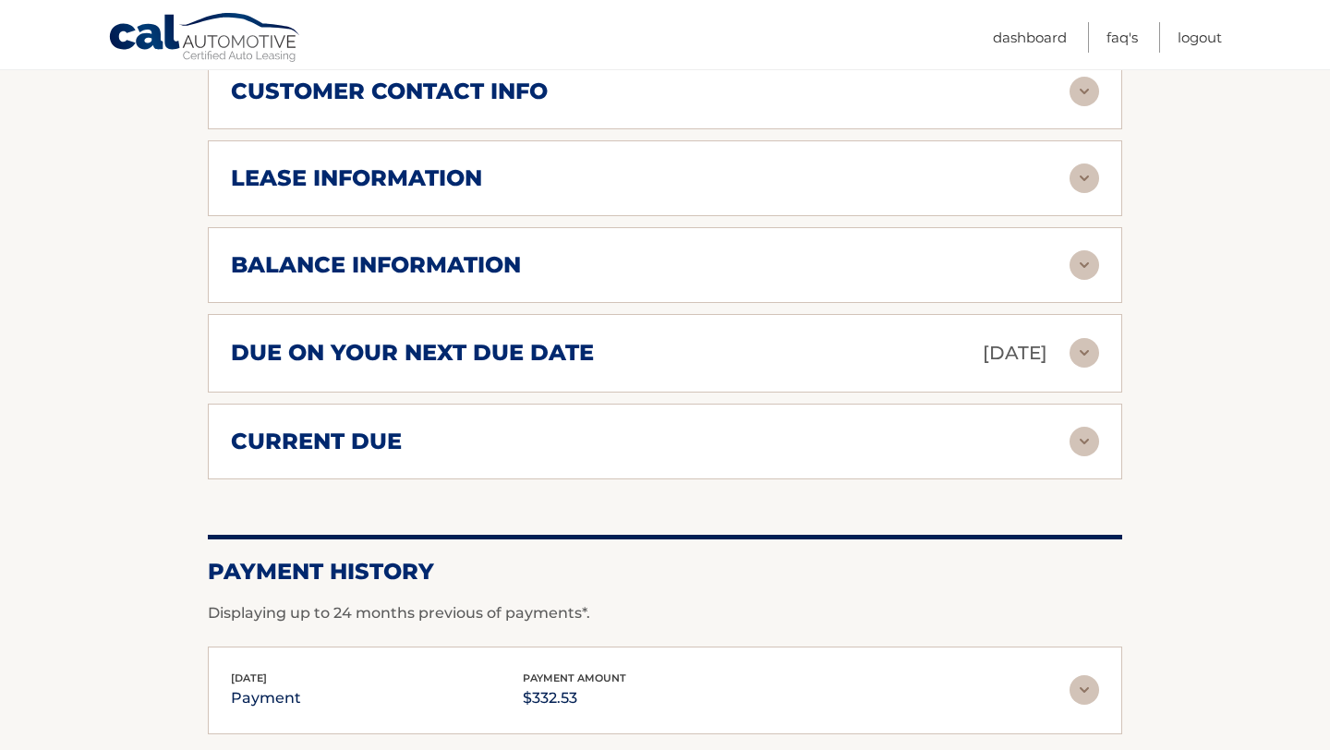
click at [440, 257] on div "balance information Payments Received 6 Payments Remaining 33 Next Payment will…" at bounding box center [665, 265] width 914 height 76
click at [436, 251] on h2 "balance information" at bounding box center [376, 265] width 290 height 28
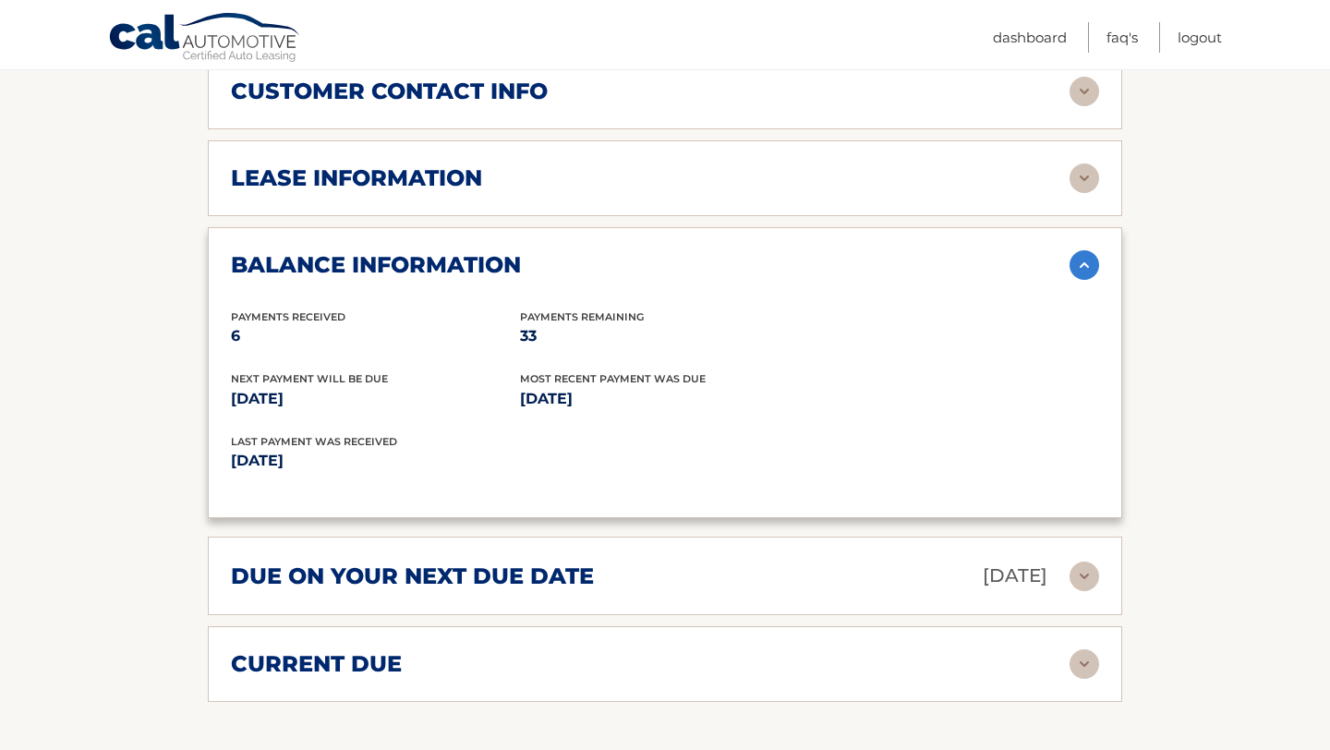
click at [435, 251] on h2 "balance information" at bounding box center [376, 265] width 290 height 28
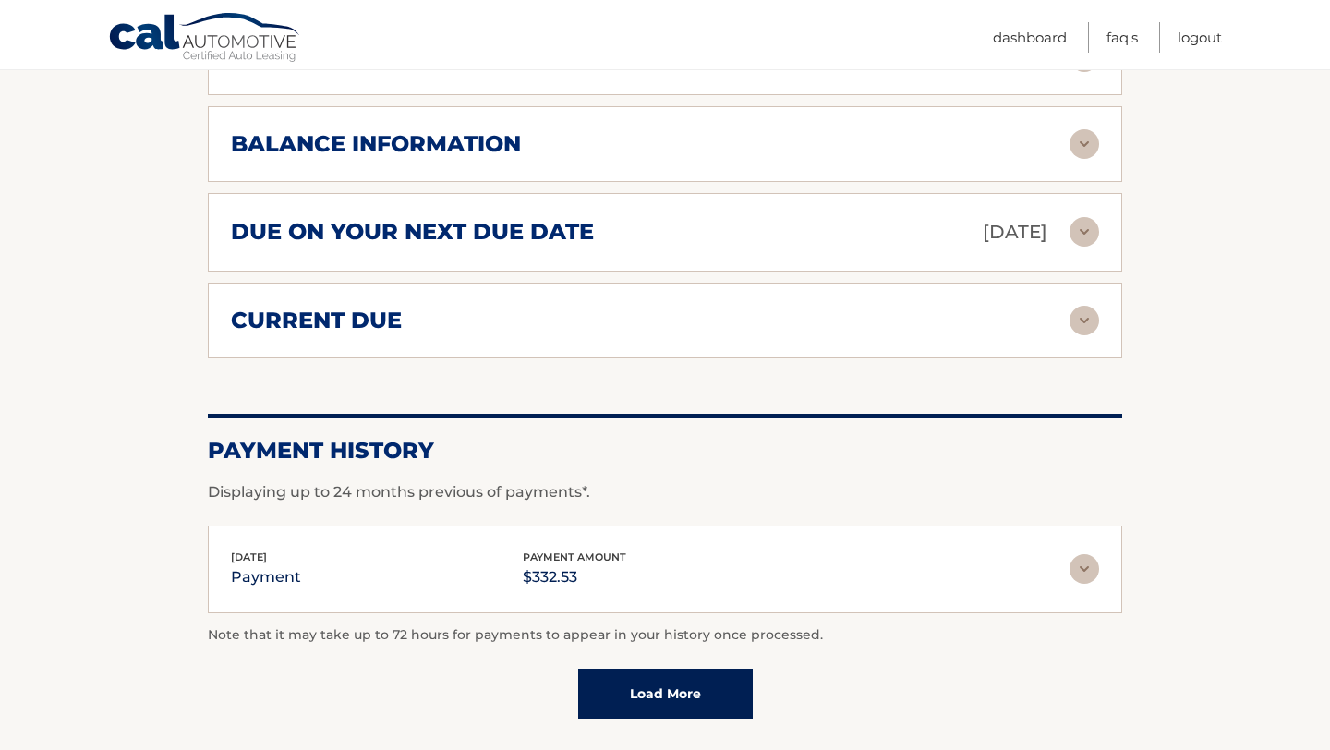
scroll to position [1199, 0]
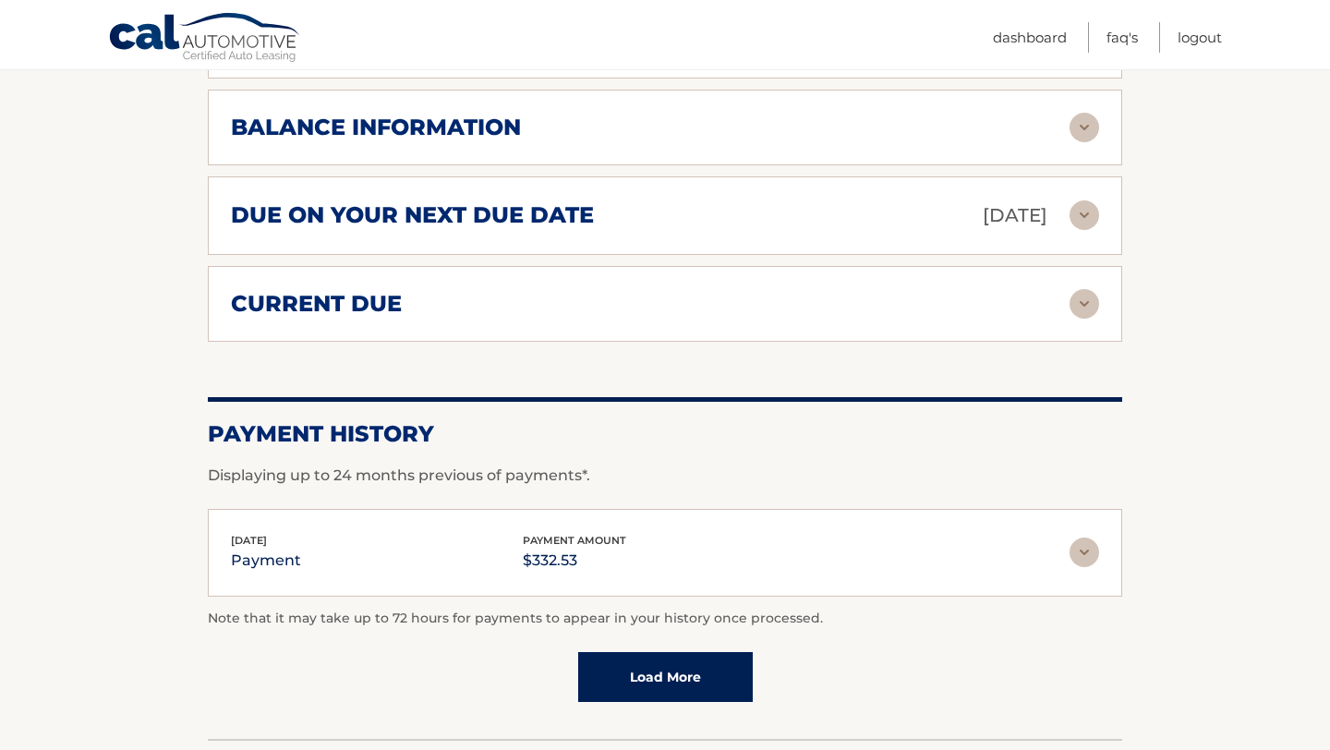
click at [425, 201] on h2 "due on your next due date" at bounding box center [412, 215] width 363 height 28
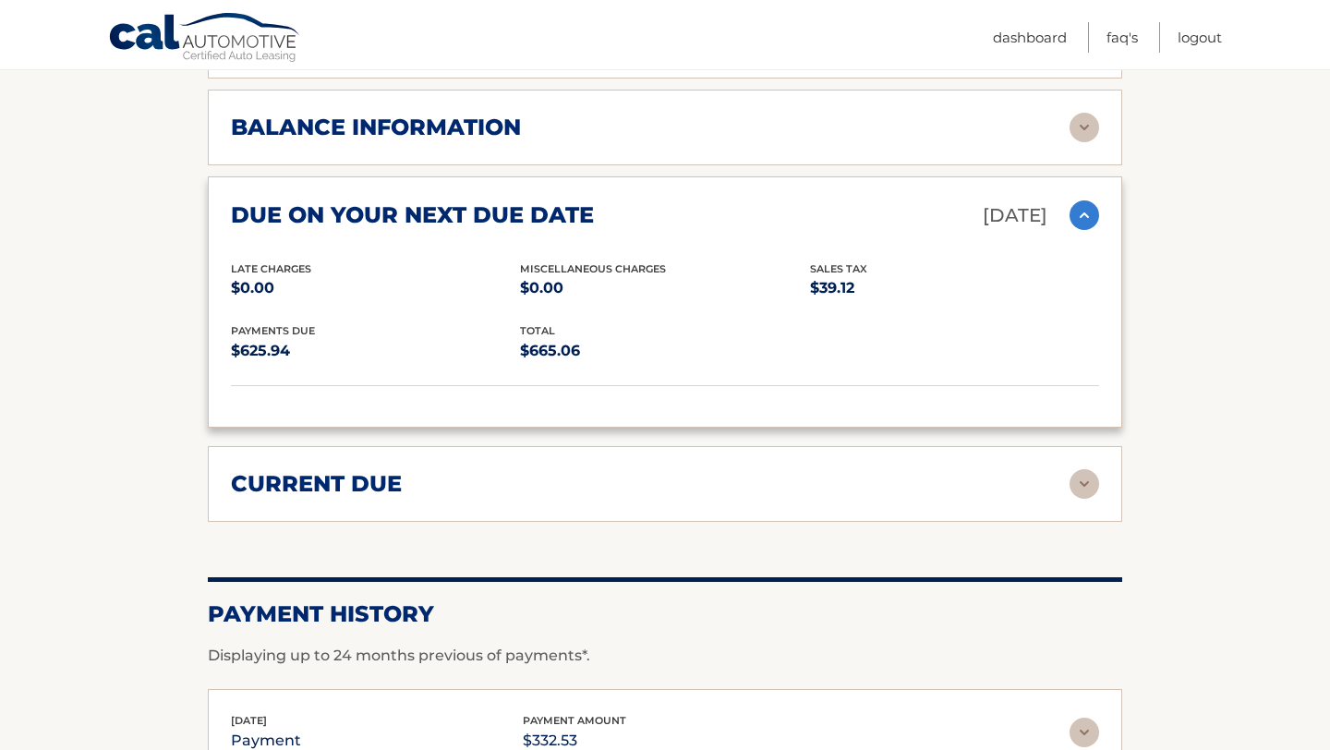
click at [353, 470] on h2 "current due" at bounding box center [316, 484] width 171 height 28
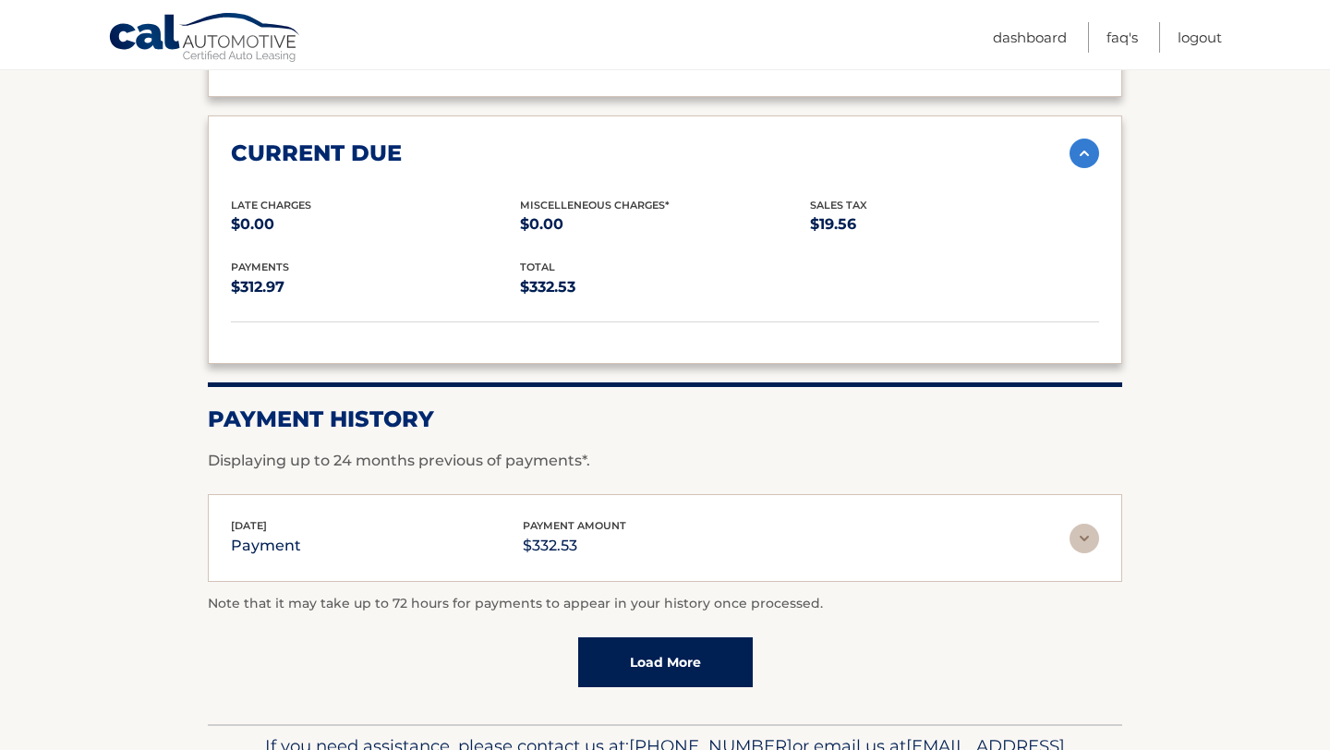
scroll to position [1531, 0]
click at [1084, 523] on img at bounding box center [1085, 538] width 30 height 30
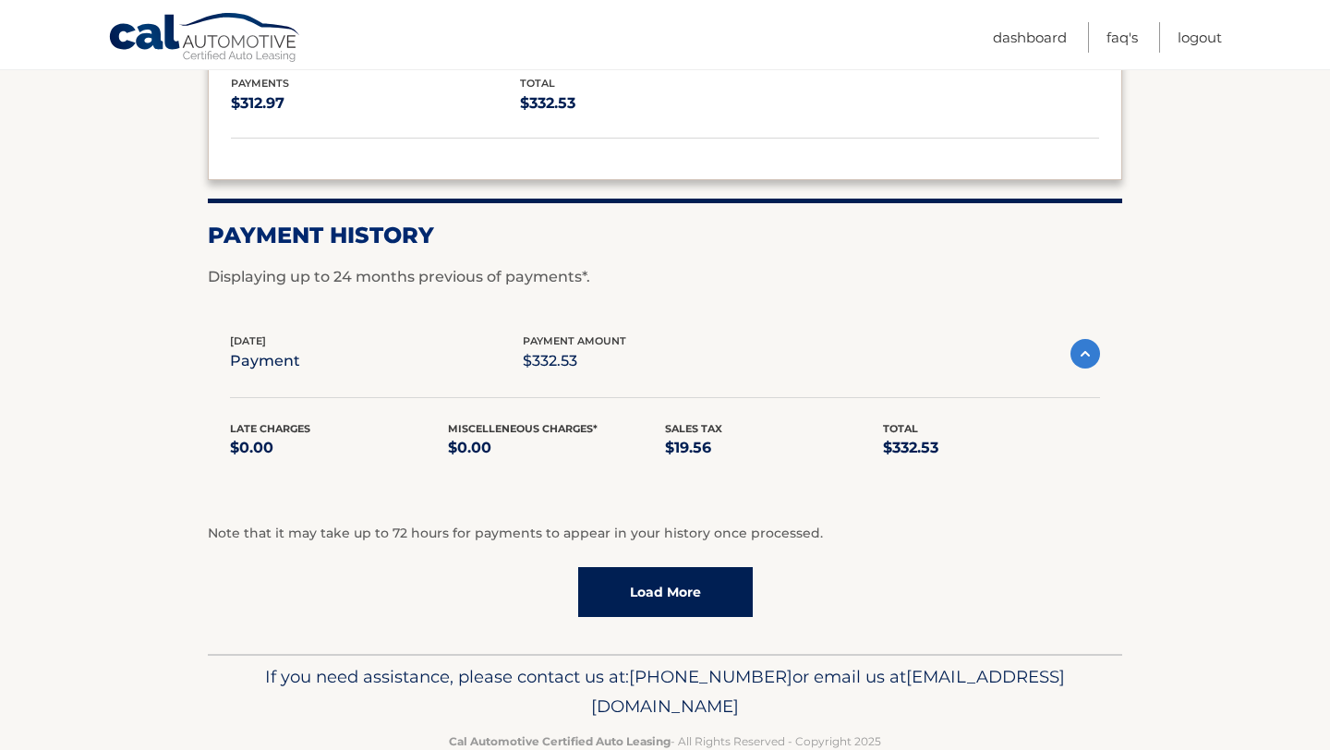
scroll to position [1714, 0]
click at [689, 584] on link "Load More" at bounding box center [665, 591] width 175 height 50
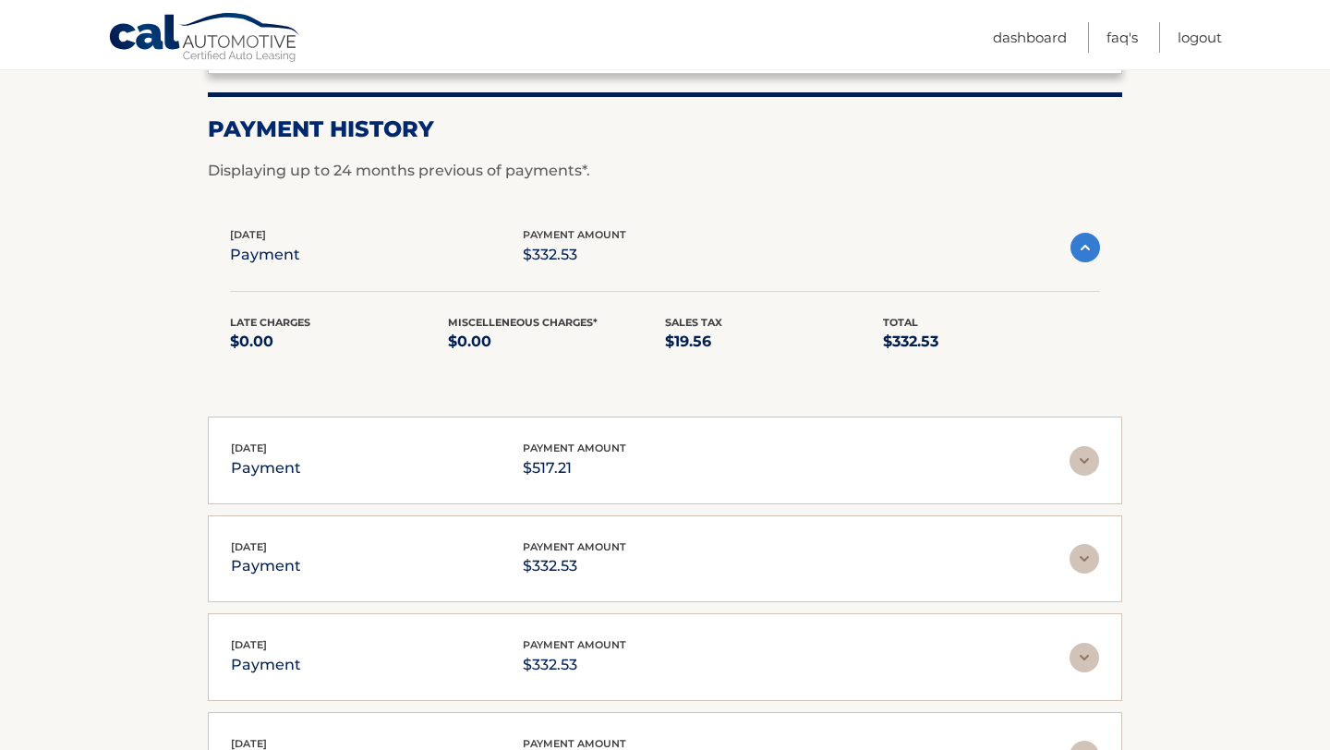
scroll to position [1816, 0]
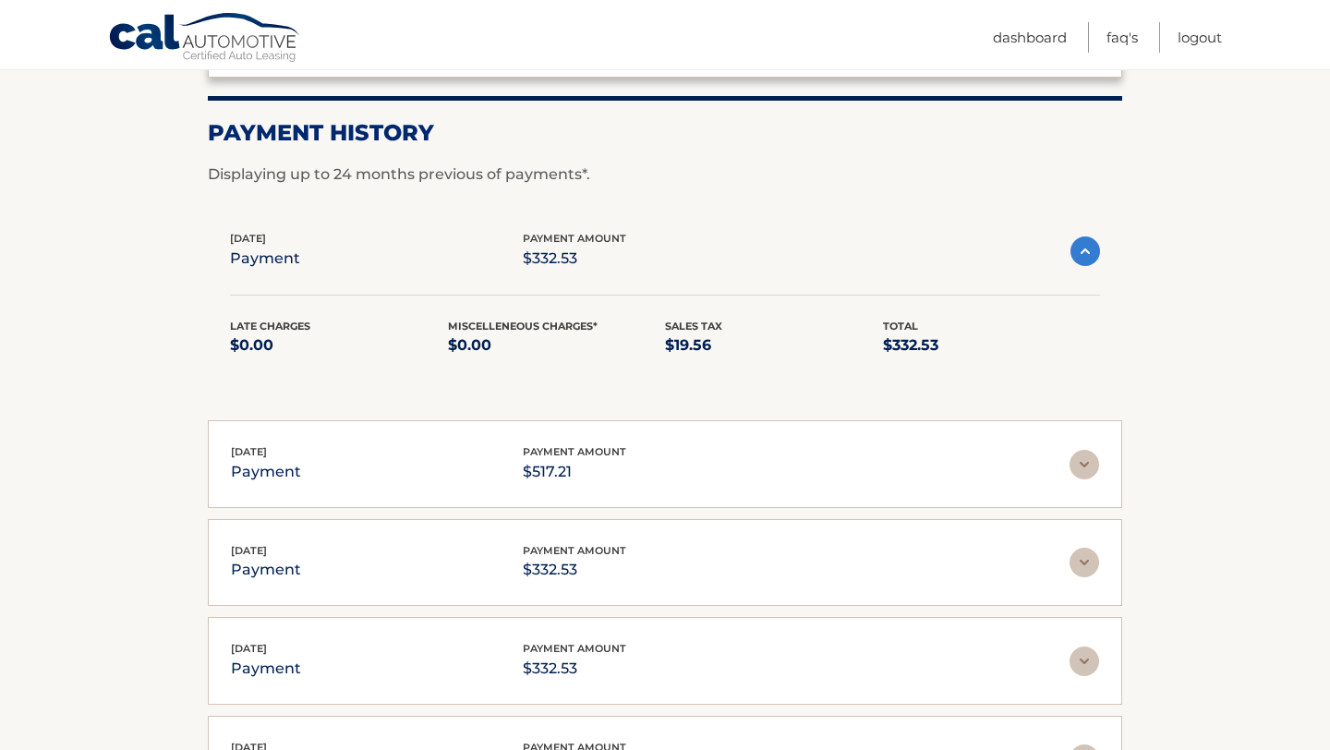
click at [1084, 236] on img at bounding box center [1086, 251] width 30 height 30
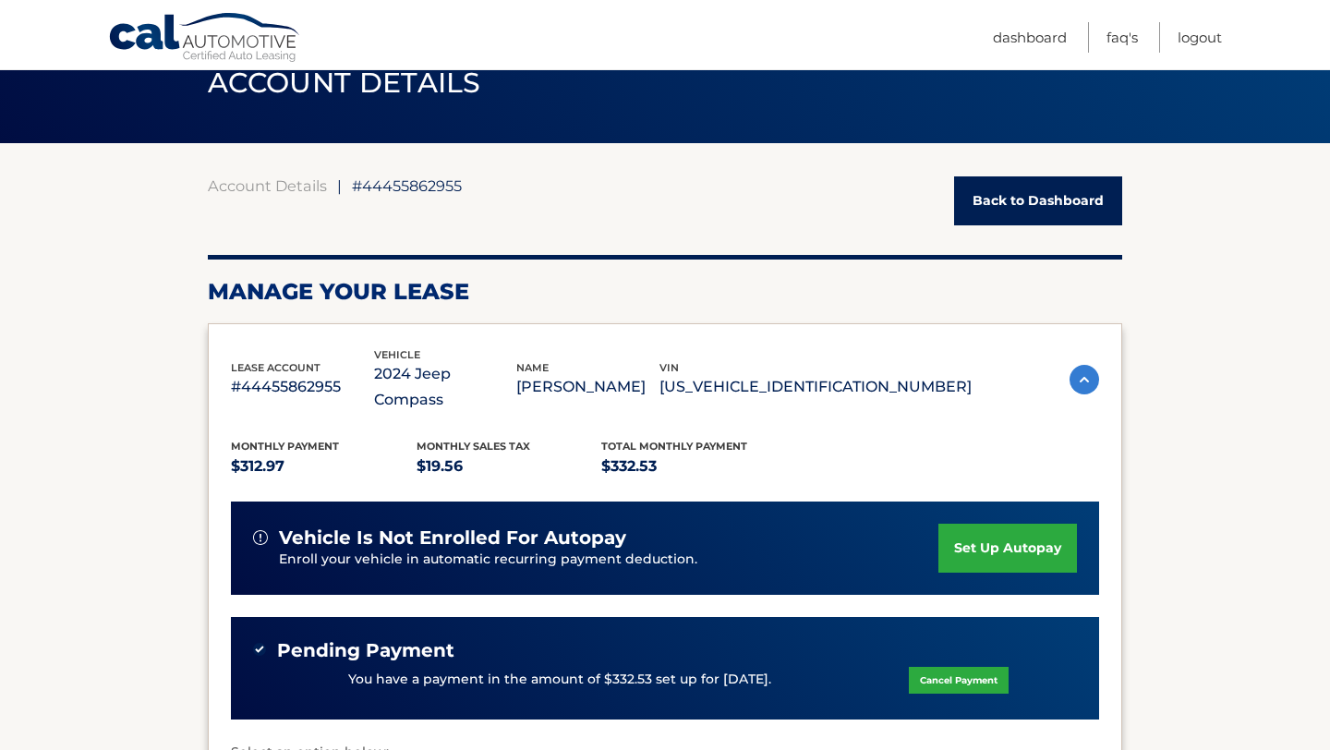
scroll to position [87, 0]
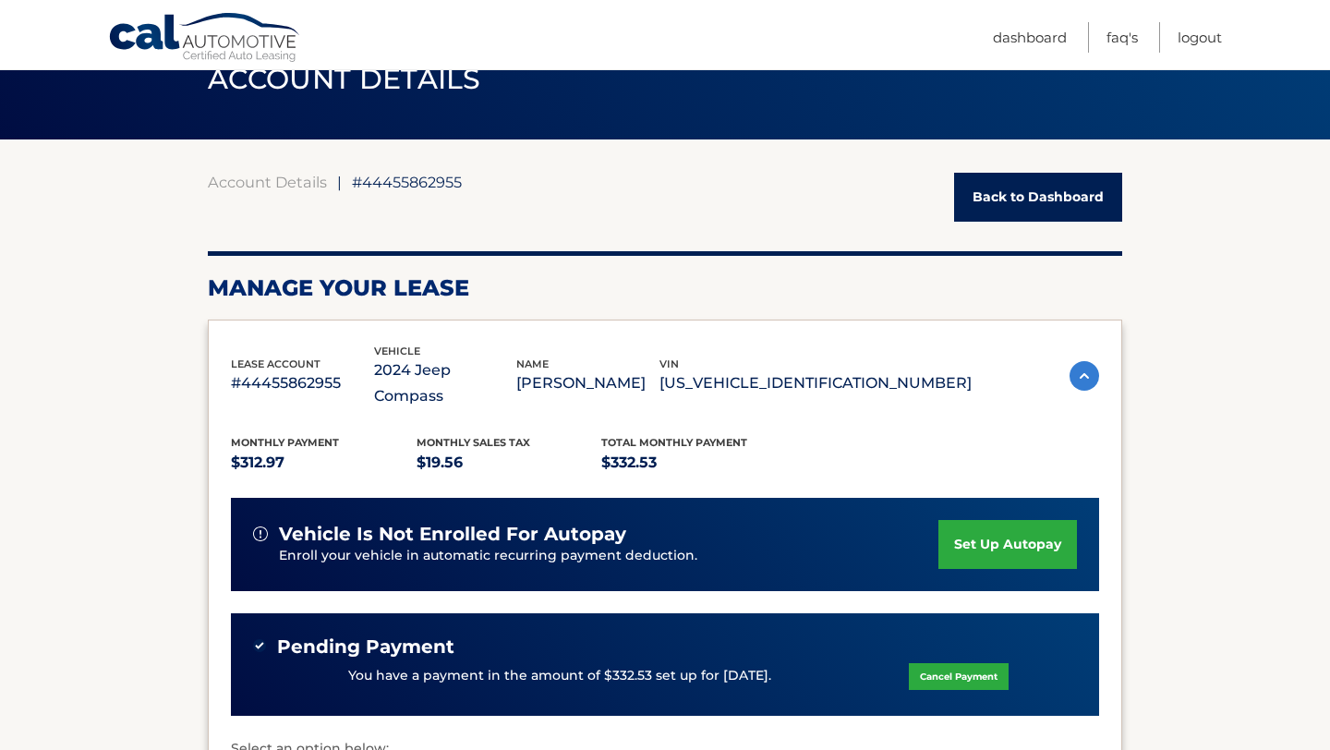
click at [1011, 203] on link "Back to Dashboard" at bounding box center [1038, 197] width 168 height 49
